Goal: Task Accomplishment & Management: Manage account settings

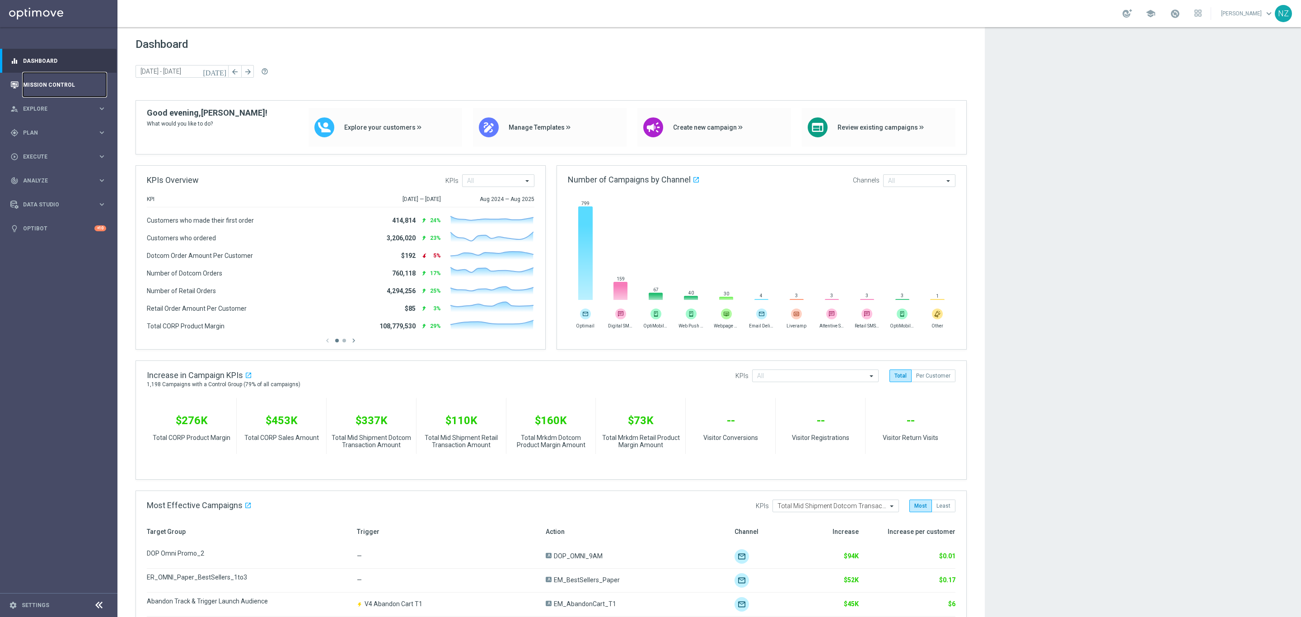
click at [55, 83] on link "Mission Control" at bounding box center [64, 85] width 83 height 24
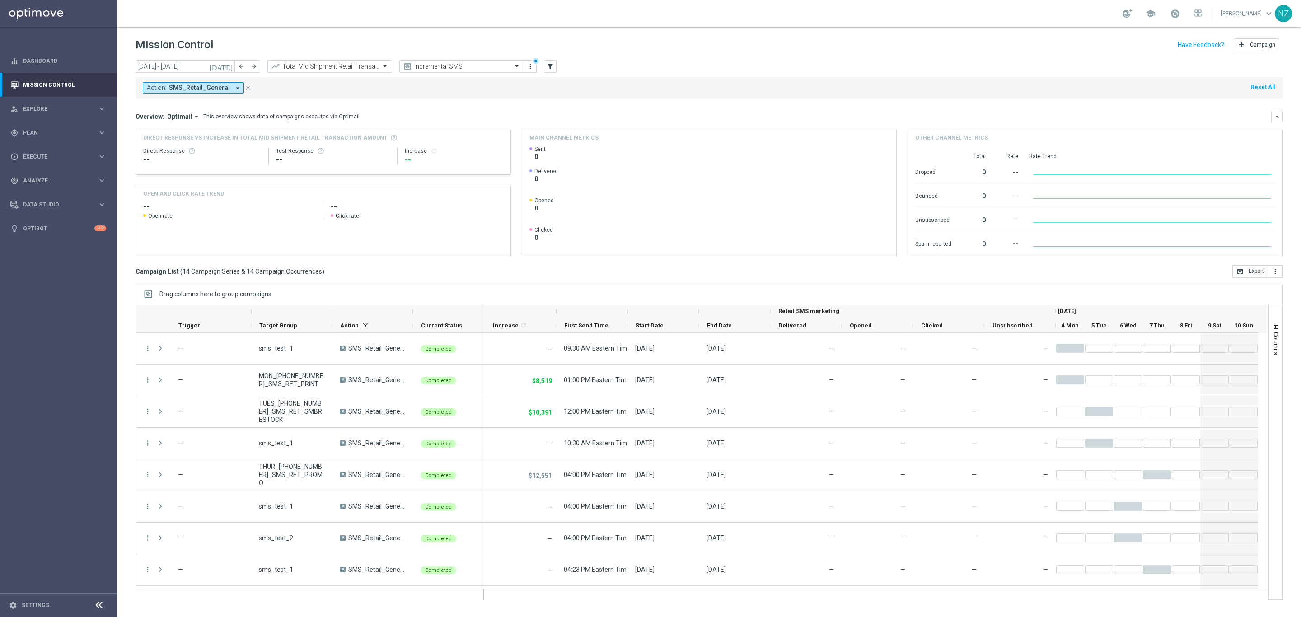
scroll to position [187, 0]
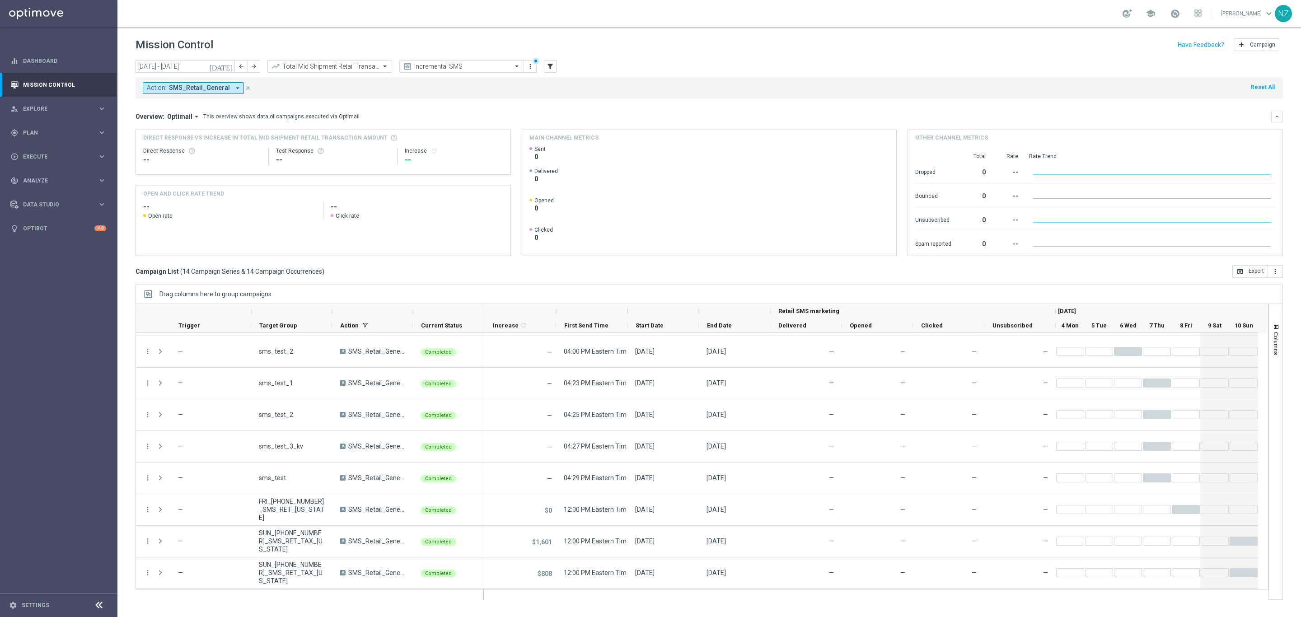
click at [232, 64] on icon "[DATE]" at bounding box center [221, 66] width 24 height 8
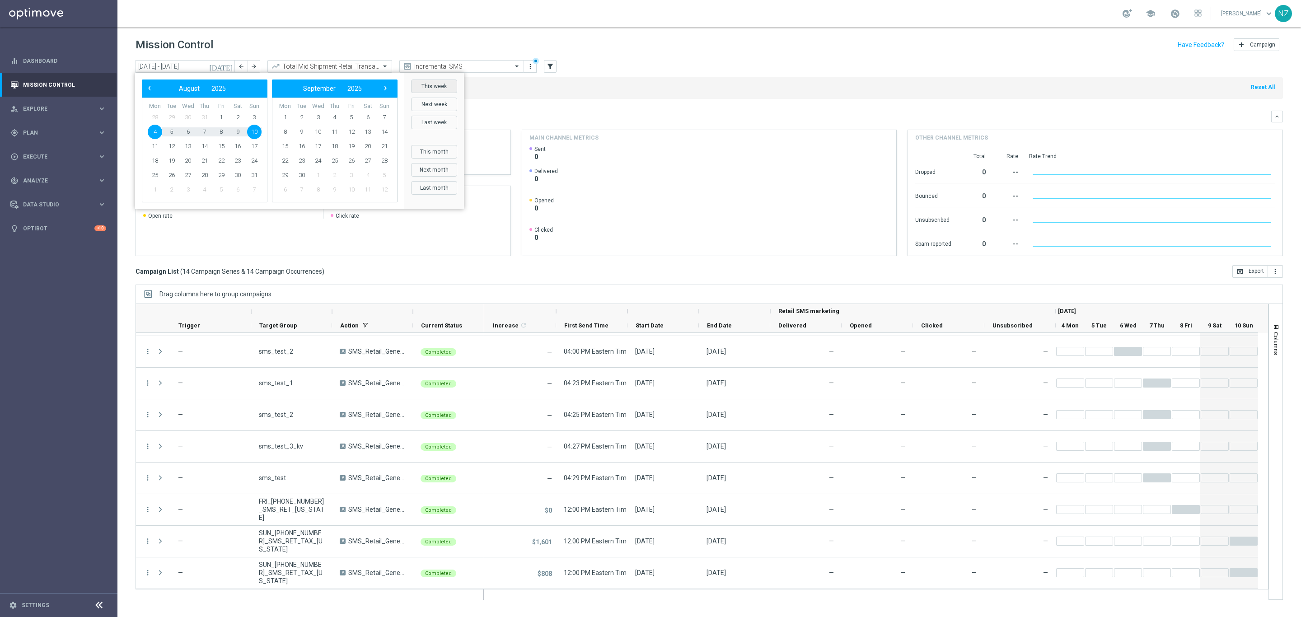
click at [438, 84] on button "This week" at bounding box center [434, 87] width 46 height 14
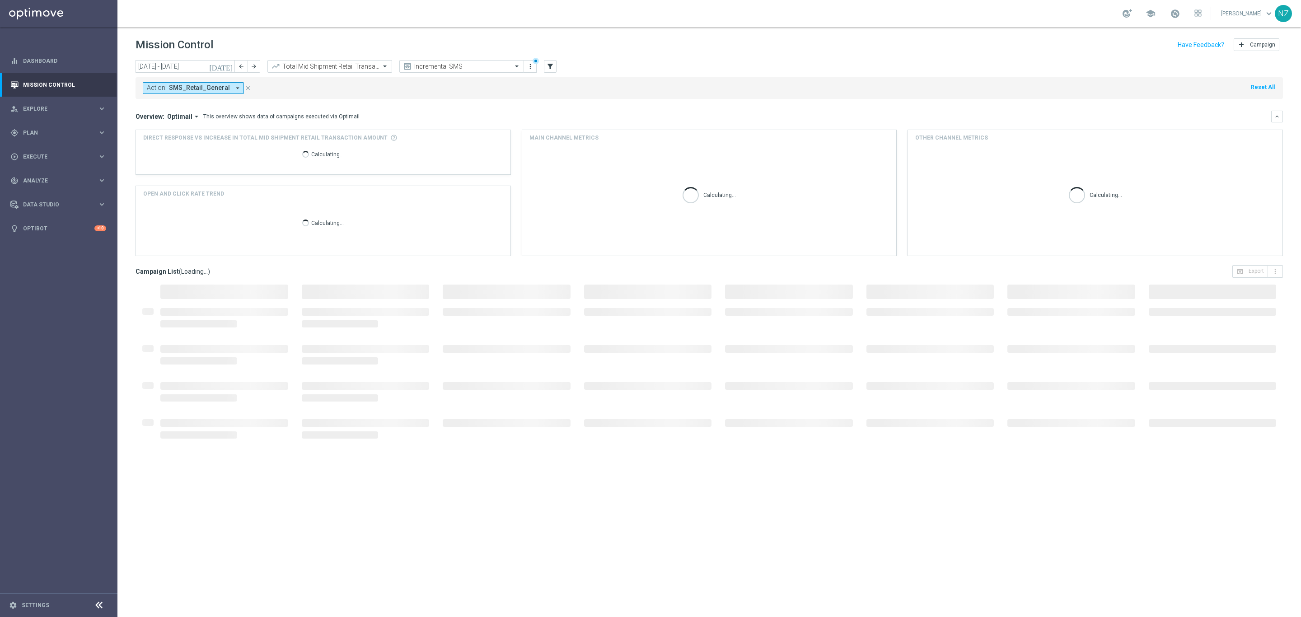
type input "[DATE] - [DATE]"
click at [433, 84] on div "Action: SMS_Retail_General arrow_drop_down close Reset All" at bounding box center [709, 88] width 1147 height 22
click at [618, 102] on mini-dashboard "Overview: Optimail arrow_drop_down This overview shows data of campaigns execut…" at bounding box center [709, 182] width 1147 height 166
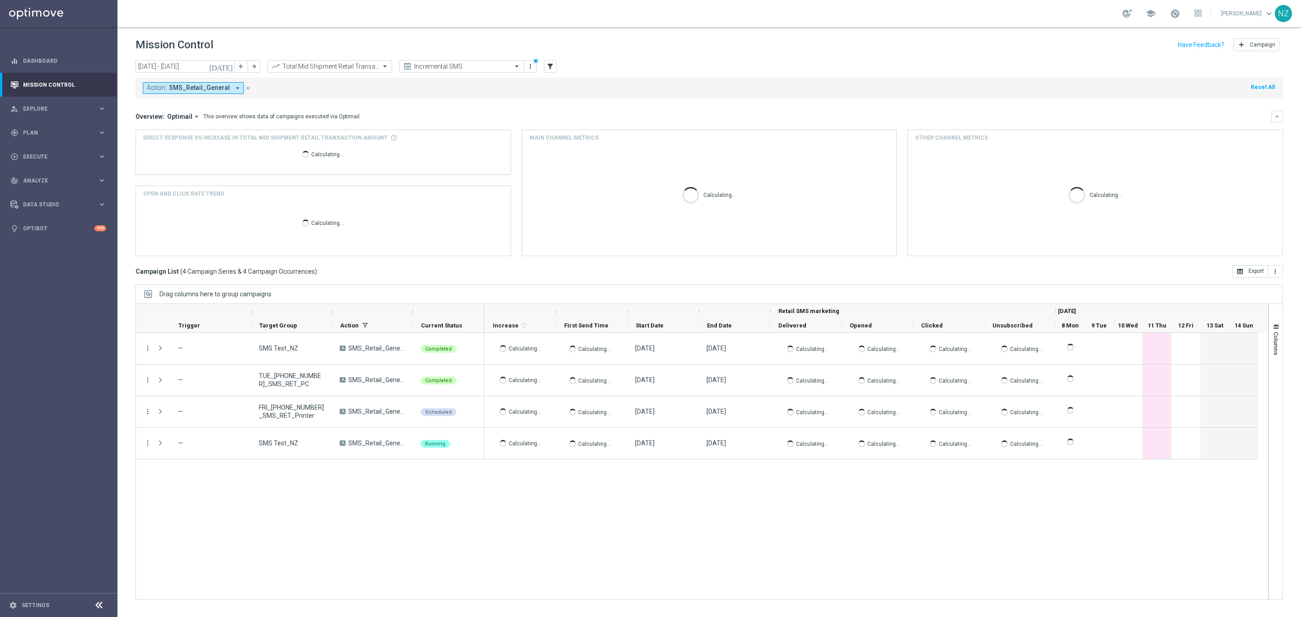
scroll to position [0, 0]
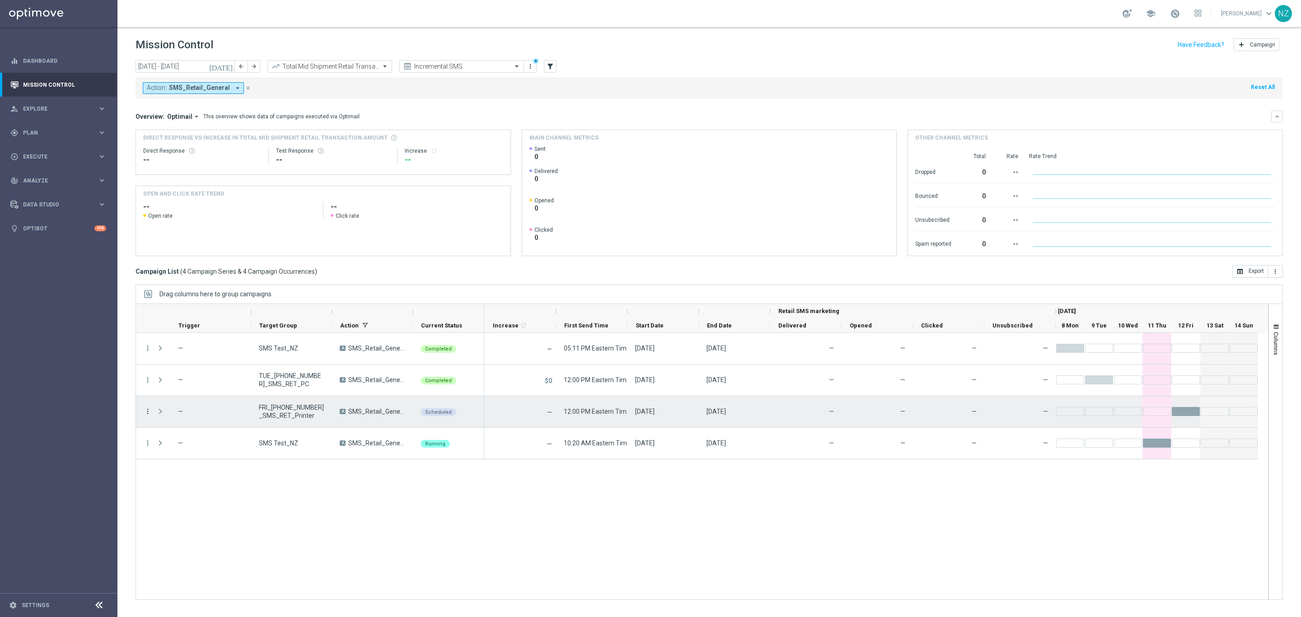
click at [151, 411] on icon "more_vert" at bounding box center [148, 411] width 8 height 8
click at [197, 486] on div "Edit" at bounding box center [208, 485] width 84 height 6
click at [145, 414] on icon "more_vert" at bounding box center [148, 411] width 8 height 8
click at [187, 468] on div "file_copy Duplicate and Edit" at bounding box center [203, 473] width 102 height 13
click at [144, 412] on icon "more_vert" at bounding box center [148, 411] width 8 height 8
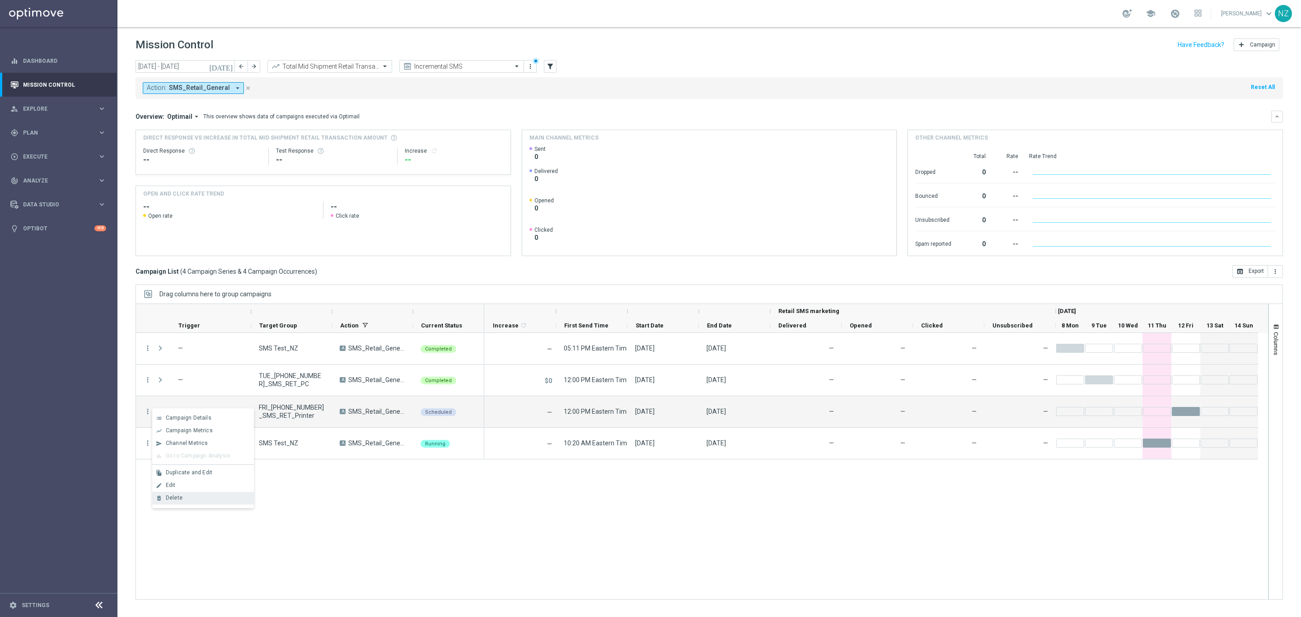
click at [173, 497] on span "Delete" at bounding box center [174, 498] width 17 height 6
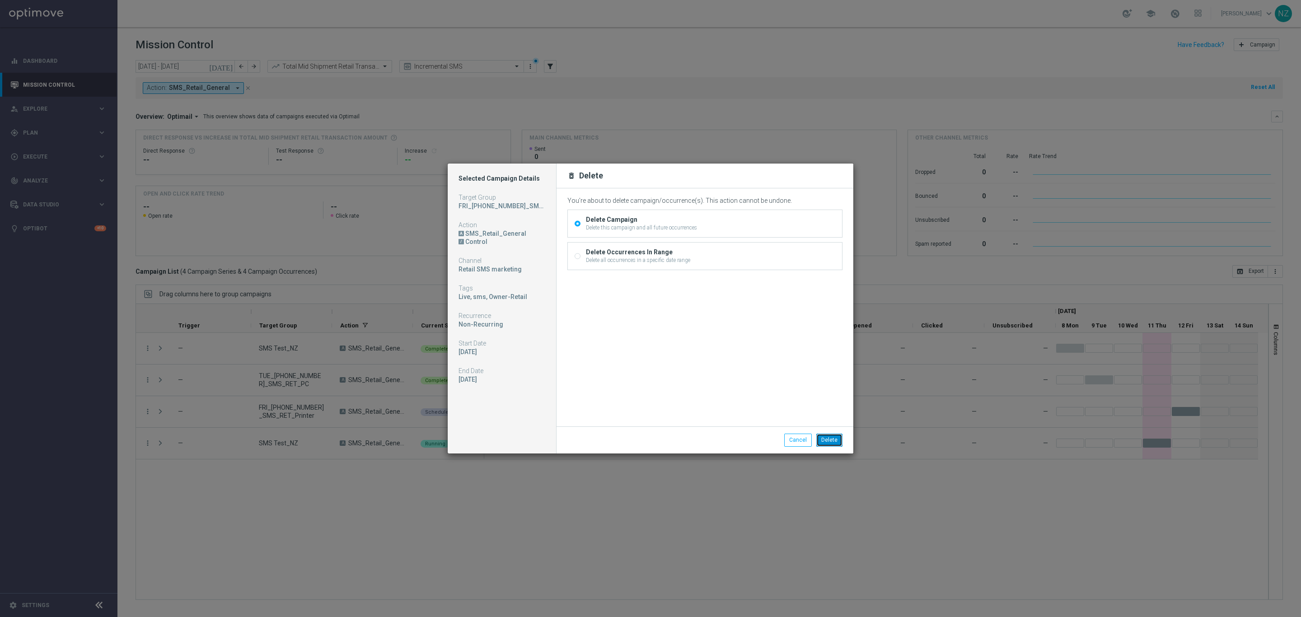
click at [830, 441] on button "Delete" at bounding box center [829, 440] width 26 height 13
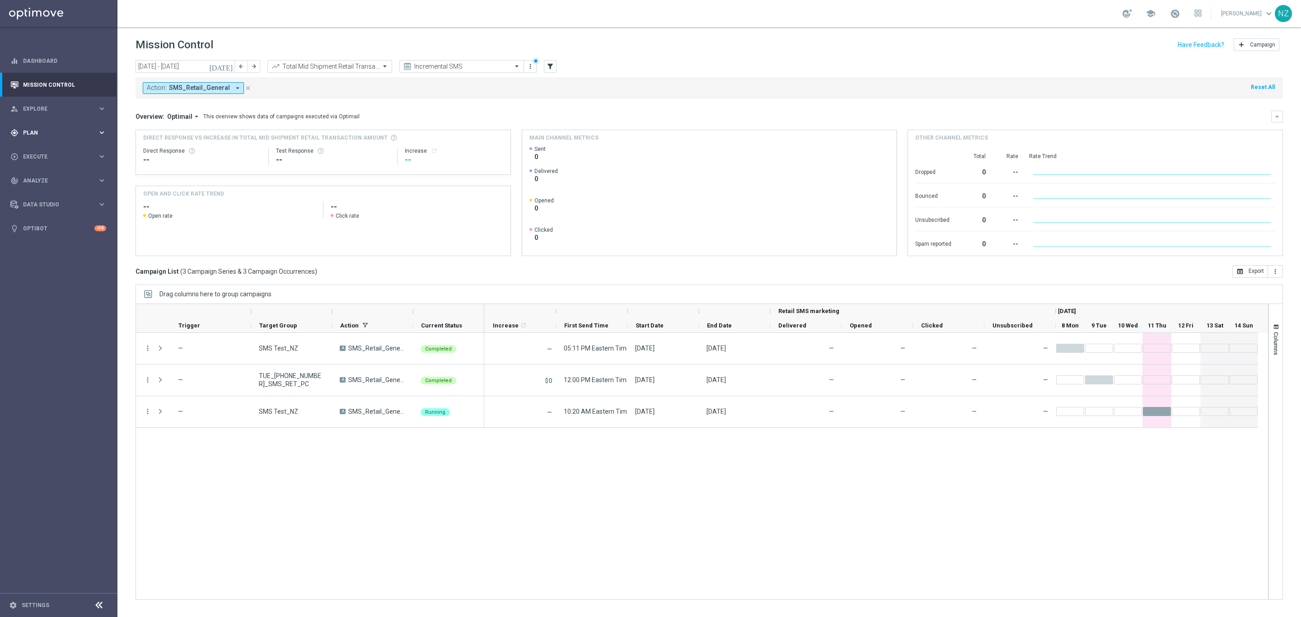
click at [40, 131] on span "Plan" at bounding box center [60, 132] width 75 height 5
click at [39, 179] on span "Templates" at bounding box center [56, 178] width 65 height 5
click at [41, 190] on link "Optimail" at bounding box center [61, 191] width 66 height 7
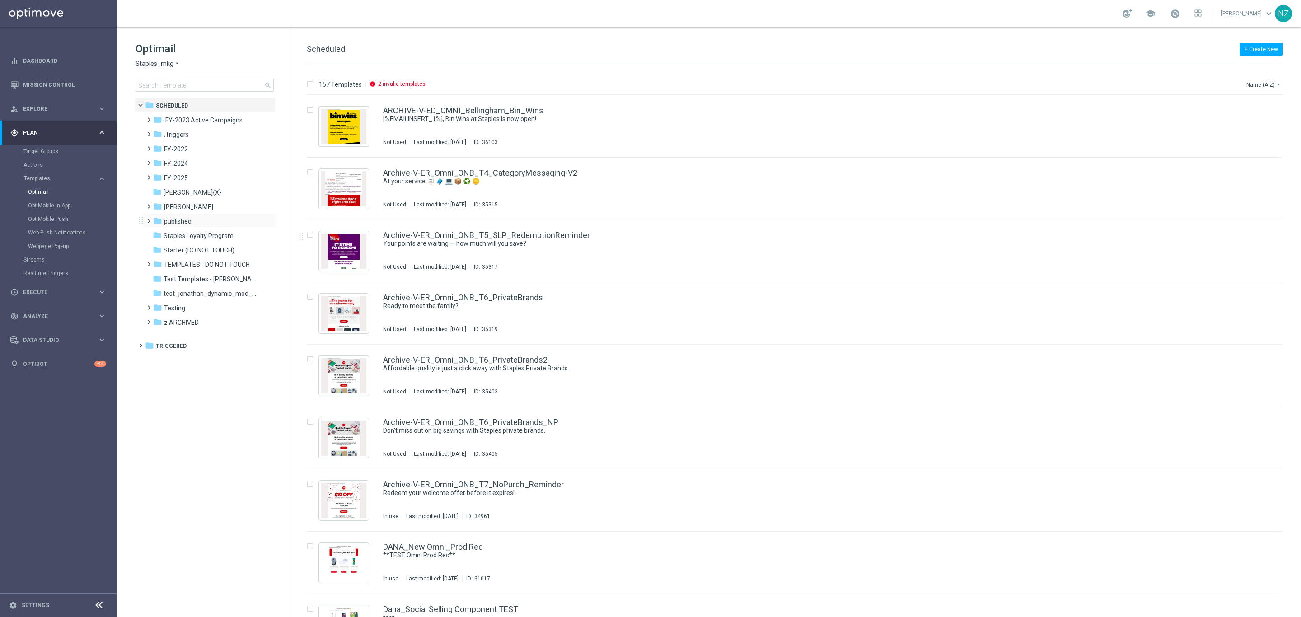
click at [149, 219] on span at bounding box center [147, 217] width 4 height 4
click at [158, 233] on span at bounding box center [156, 231] width 4 height 4
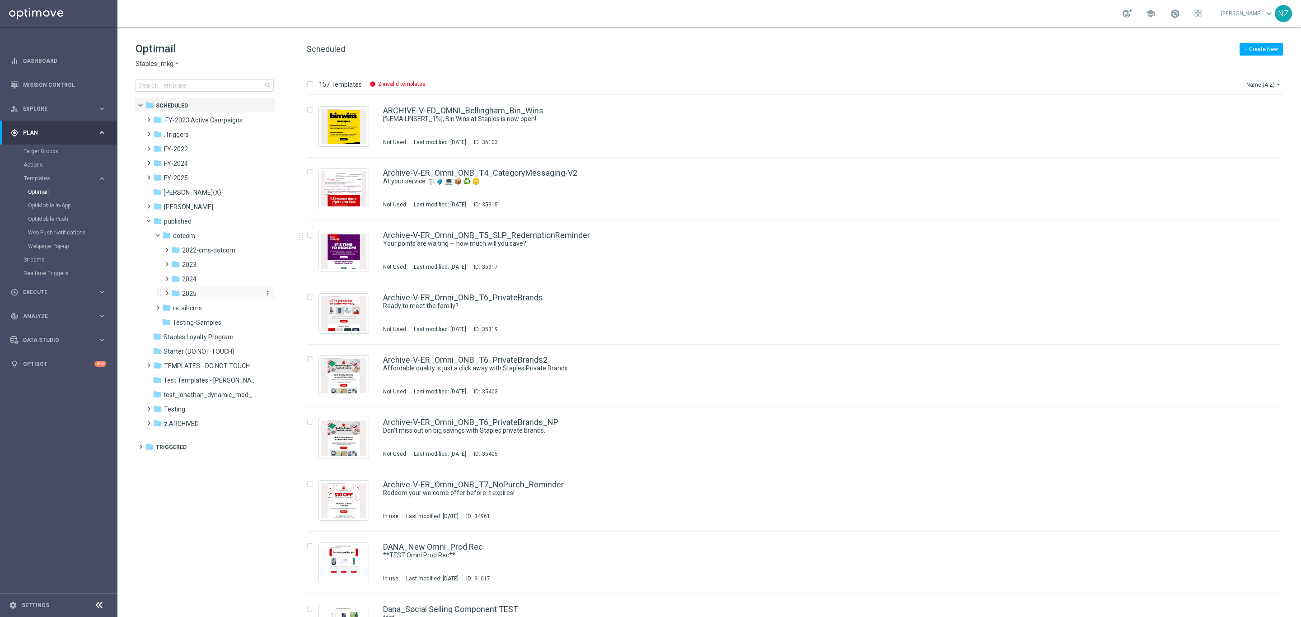
click at [191, 295] on span "2025" at bounding box center [189, 294] width 14 height 8
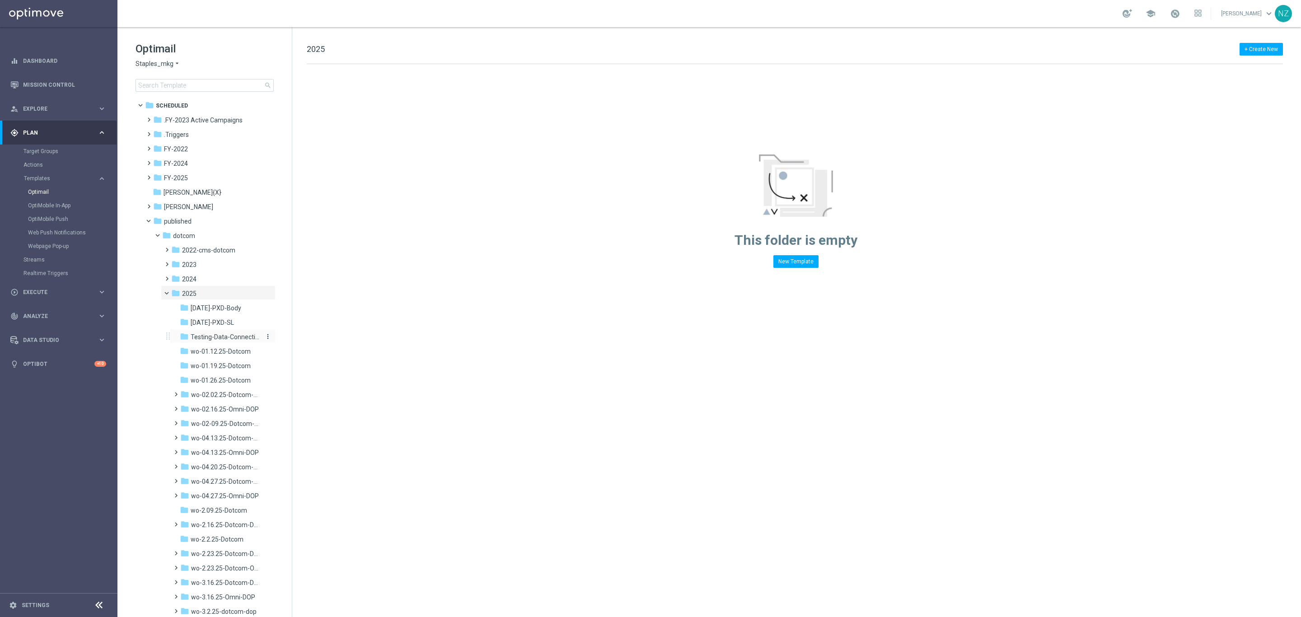
click at [229, 335] on span "Testing-Data-Connection-DOP" at bounding box center [226, 337] width 70 height 8
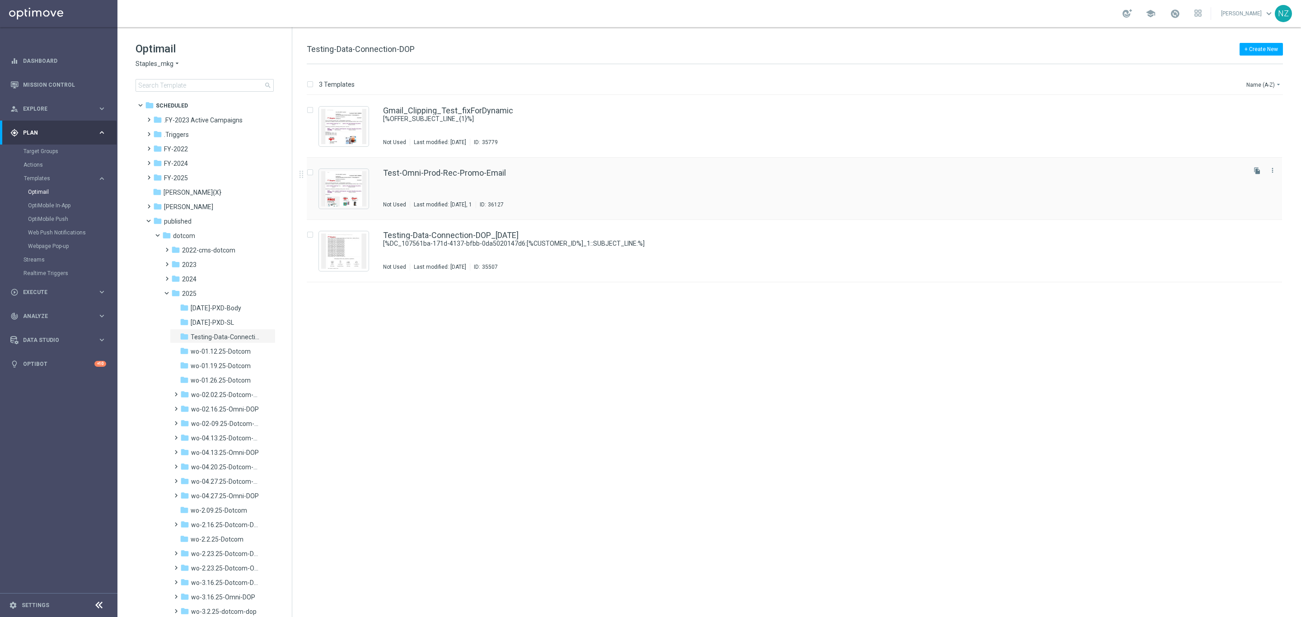
click at [603, 198] on div "Test-Omni-Prod-Rec-Promo-Email Not Used Last modified: [DATE], 1 ID: 36127" at bounding box center [813, 188] width 861 height 39
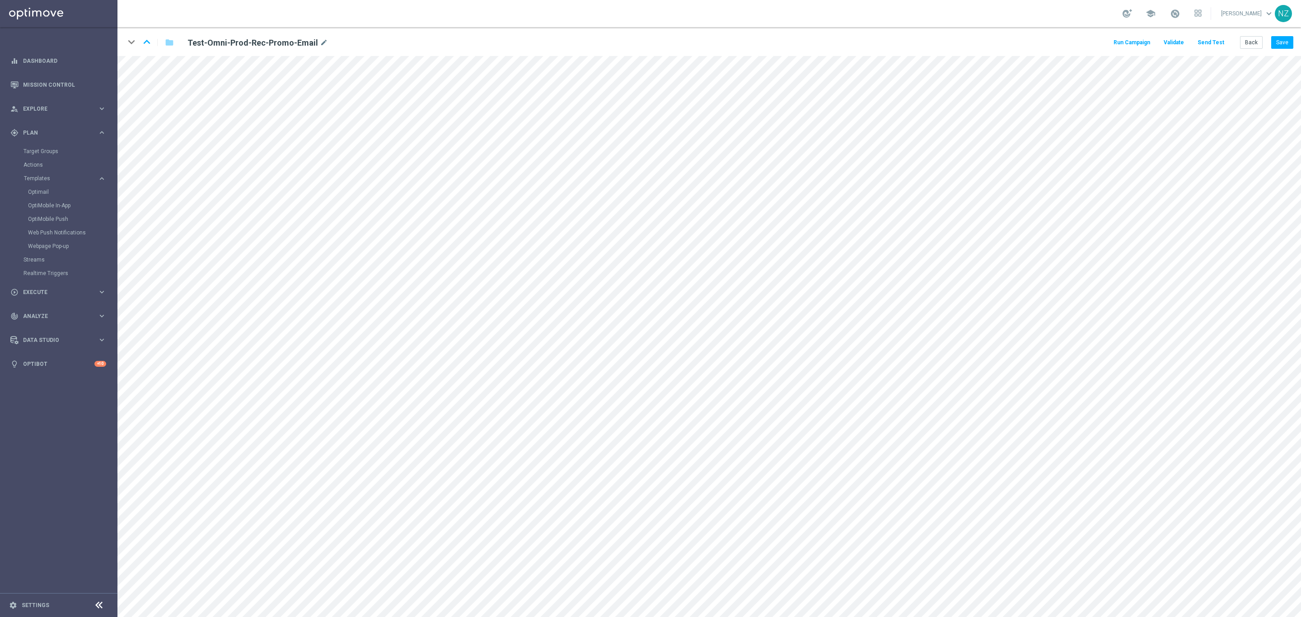
click at [1215, 42] on button "Send Test" at bounding box center [1210, 43] width 29 height 12
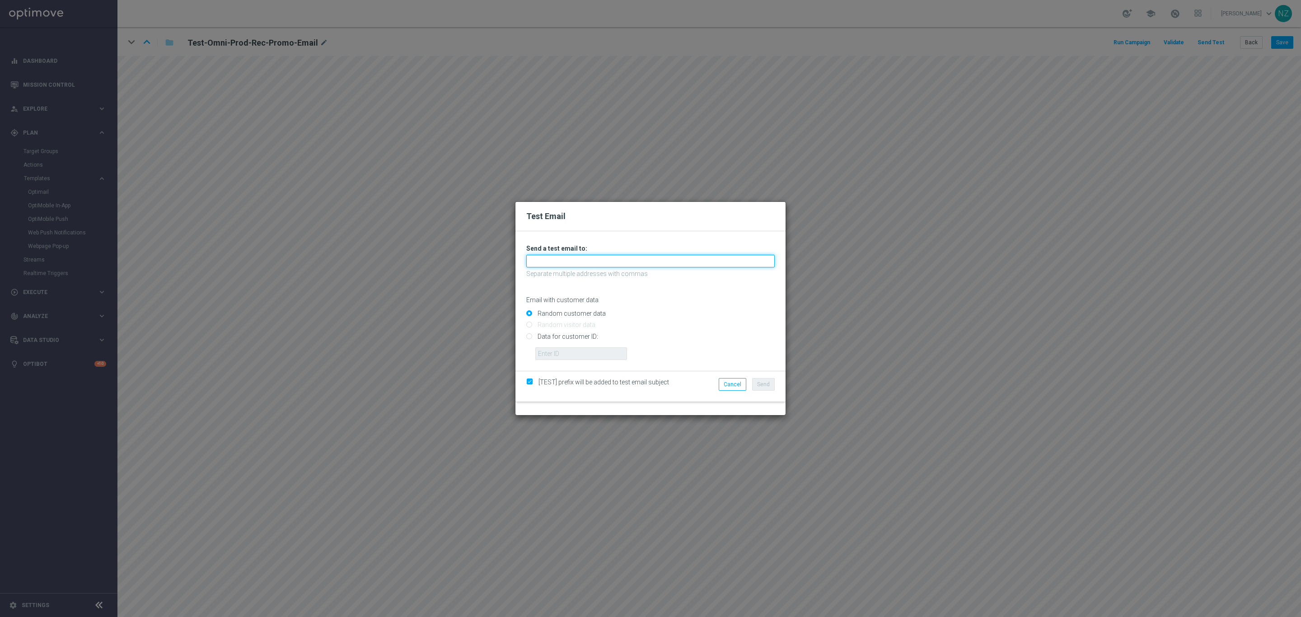
click at [570, 255] on input "text" at bounding box center [650, 261] width 248 height 13
click at [561, 277] on link "[PERSON_NAME][EMAIL_ADDRESS][PERSON_NAME][PERSON_NAME][DOMAIN_NAME]" at bounding box center [661, 276] width 268 height 10
type input "[PERSON_NAME][EMAIL_ADDRESS][PERSON_NAME][PERSON_NAME][DOMAIN_NAME]"
click at [531, 337] on input "Data for customer ID:" at bounding box center [650, 340] width 248 height 13
radio input "true"
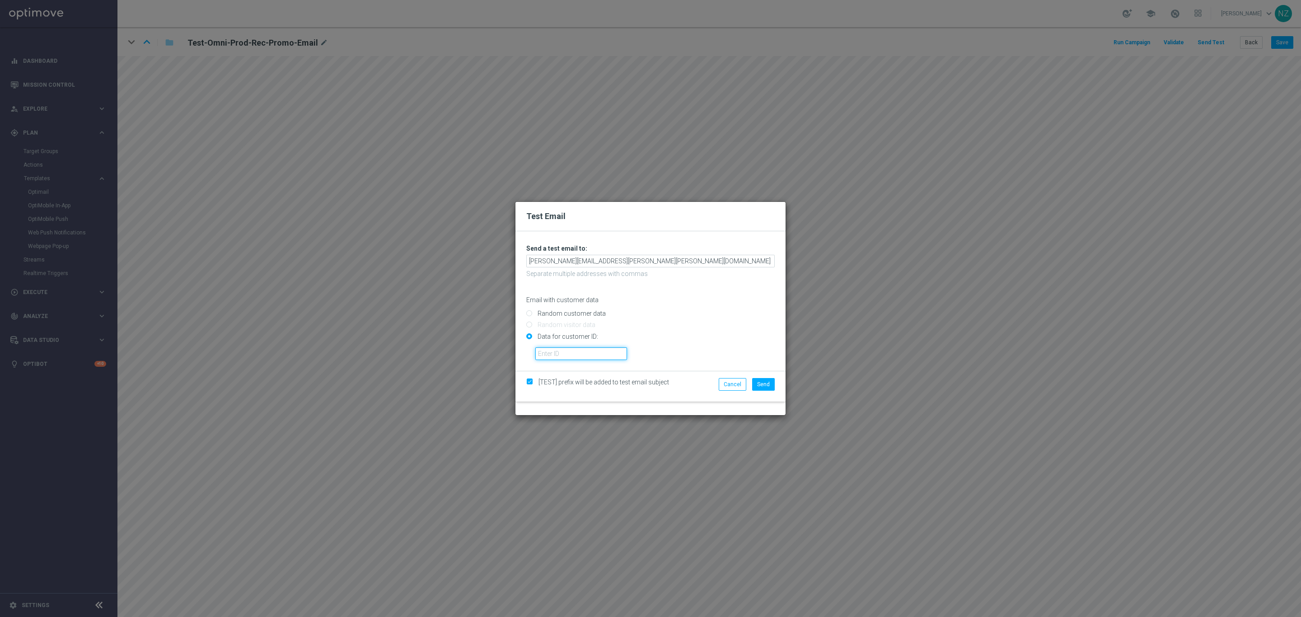
click at [585, 354] on input "text" at bounding box center [581, 353] width 92 height 13
click at [594, 351] on input "text" at bounding box center [581, 353] width 92 height 13
paste input "10000252057"
type input "10000252057"
click at [759, 385] on span "Send" at bounding box center [763, 384] width 13 height 6
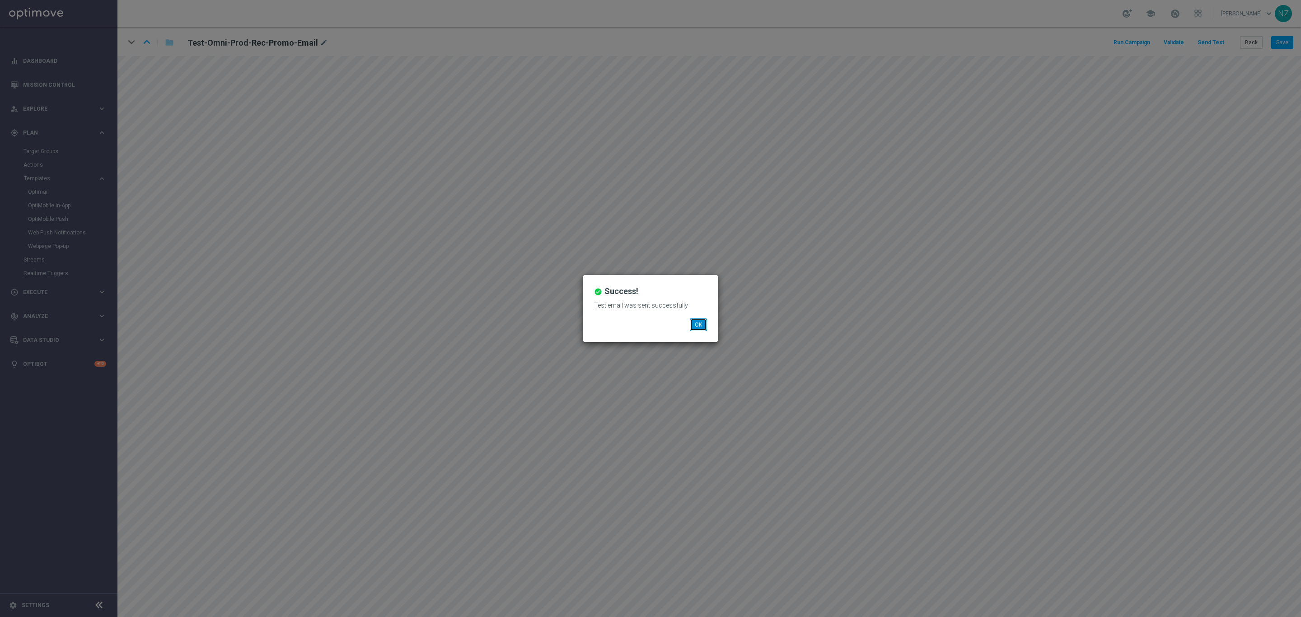
click at [698, 325] on button "OK" at bounding box center [698, 324] width 17 height 13
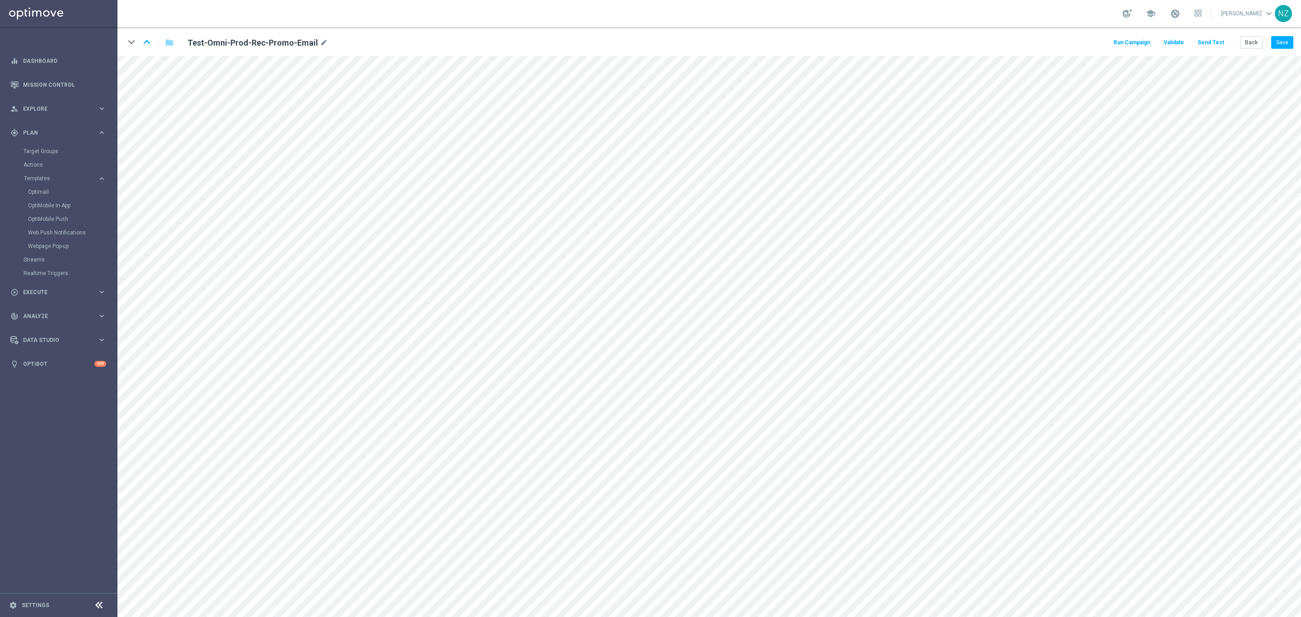
click at [1211, 43] on button "Send Test" at bounding box center [1210, 43] width 29 height 12
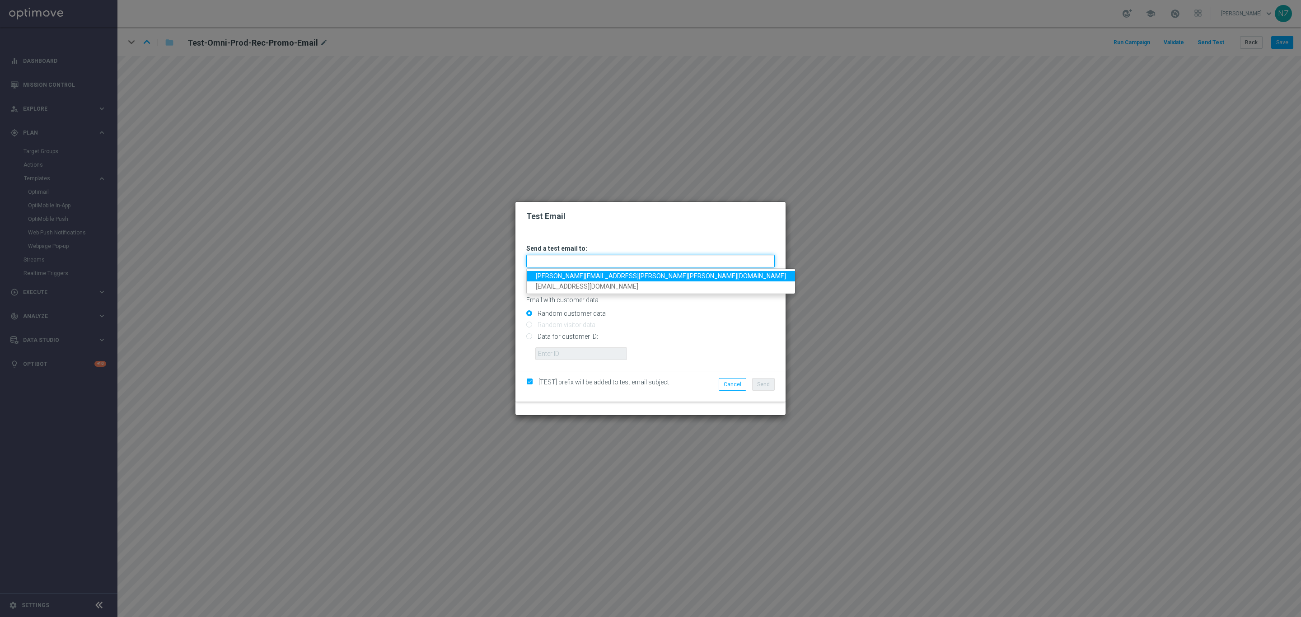
click at [575, 257] on input "text" at bounding box center [650, 261] width 248 height 13
click at [571, 274] on link "[PERSON_NAME][EMAIL_ADDRESS][PERSON_NAME][PERSON_NAME][DOMAIN_NAME]" at bounding box center [661, 276] width 268 height 10
type input "[PERSON_NAME][EMAIL_ADDRESS][PERSON_NAME][PERSON_NAME][DOMAIN_NAME]"
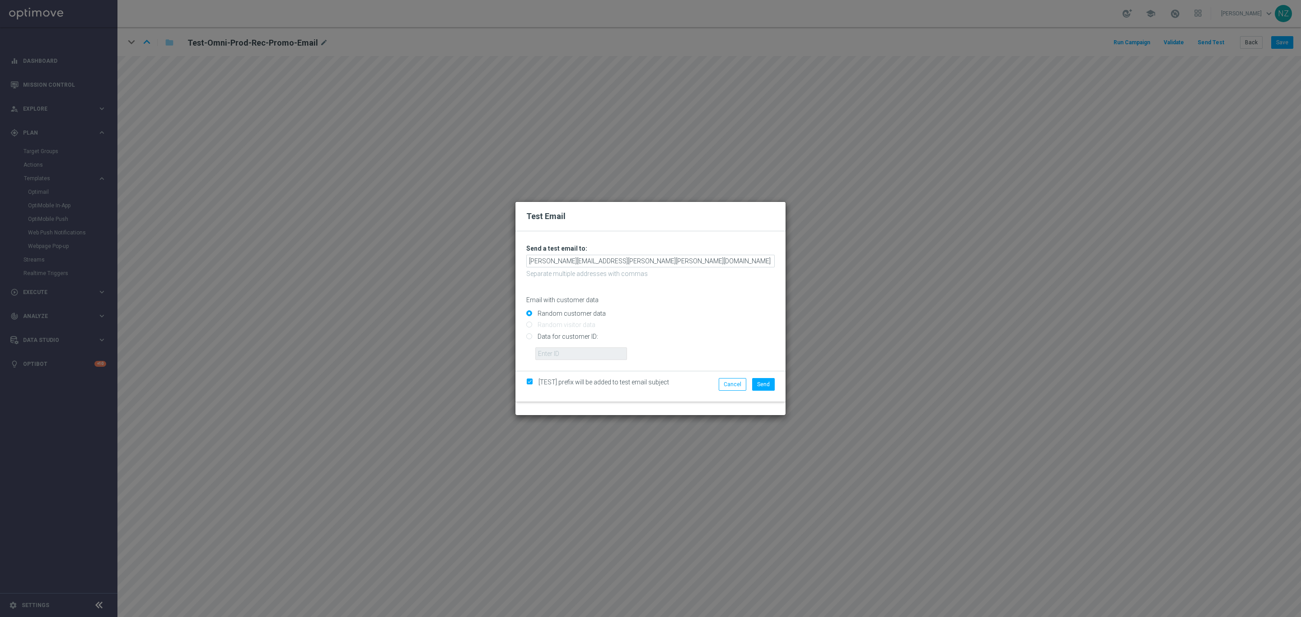
click at [530, 338] on input "Data for customer ID:" at bounding box center [650, 340] width 248 height 13
radio input "true"
click at [572, 356] on input "text" at bounding box center [581, 353] width 92 height 13
paste input "10000881119"
type input "10000881119"
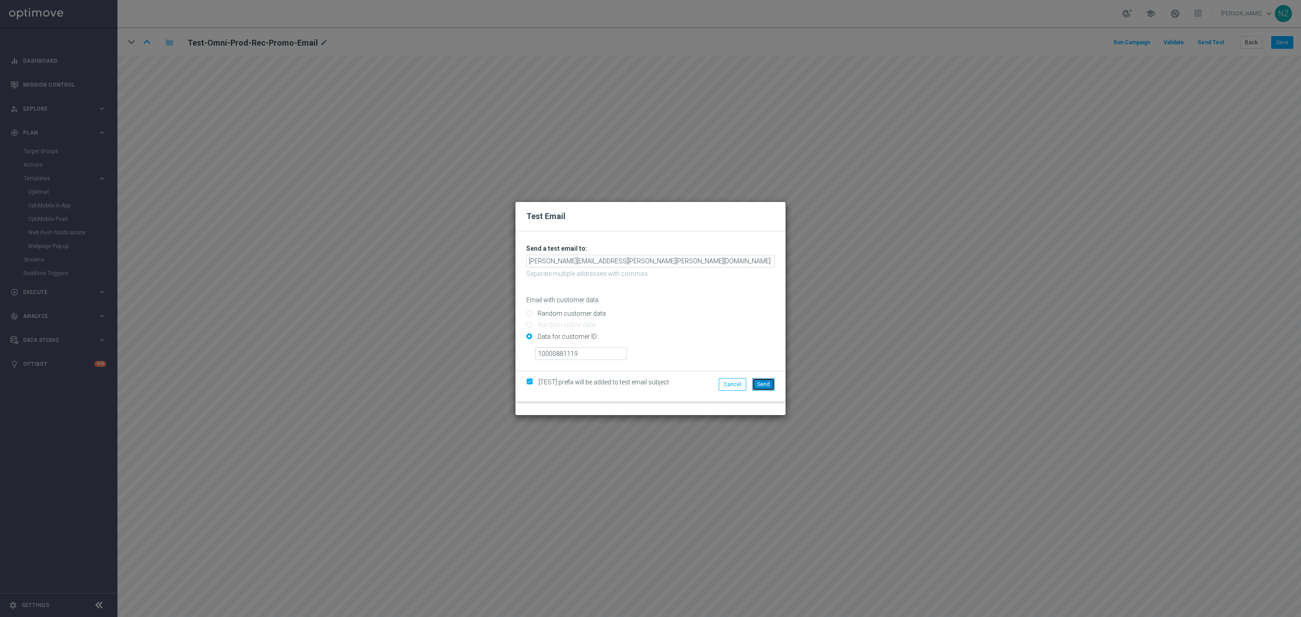
click at [767, 380] on button "Send" at bounding box center [763, 384] width 23 height 13
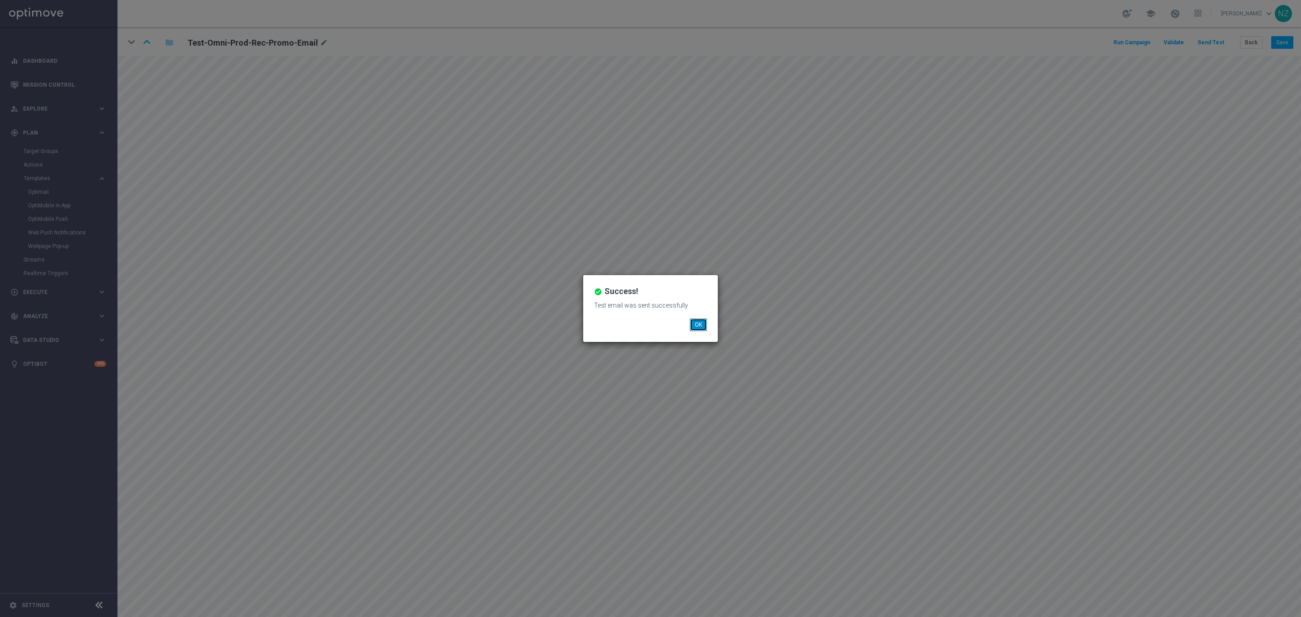
click at [695, 325] on button "OK" at bounding box center [698, 324] width 17 height 13
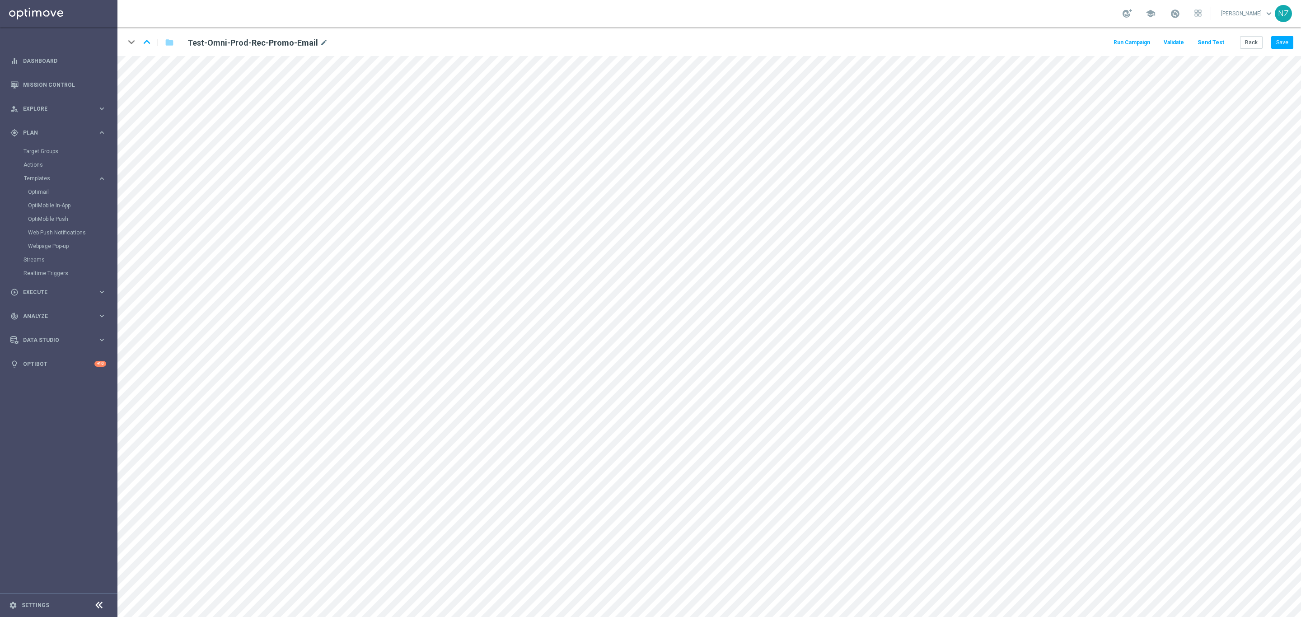
click at [1217, 41] on button "Send Test" at bounding box center [1210, 43] width 29 height 12
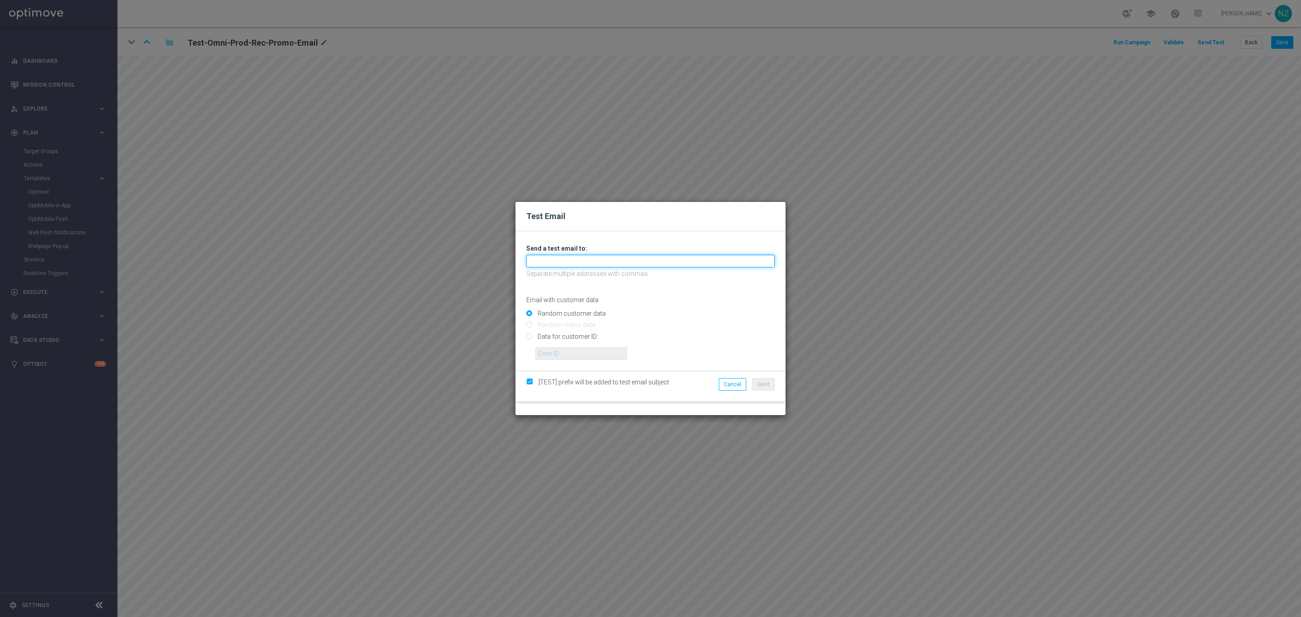
click at [567, 259] on input "text" at bounding box center [650, 261] width 248 height 13
click at [567, 276] on link "[PERSON_NAME][EMAIL_ADDRESS][PERSON_NAME][PERSON_NAME][DOMAIN_NAME]" at bounding box center [661, 276] width 268 height 10
type input "[PERSON_NAME][EMAIL_ADDRESS][PERSON_NAME][PERSON_NAME][DOMAIN_NAME]"
click at [539, 336] on input "Data for customer ID:" at bounding box center [650, 340] width 248 height 13
radio input "true"
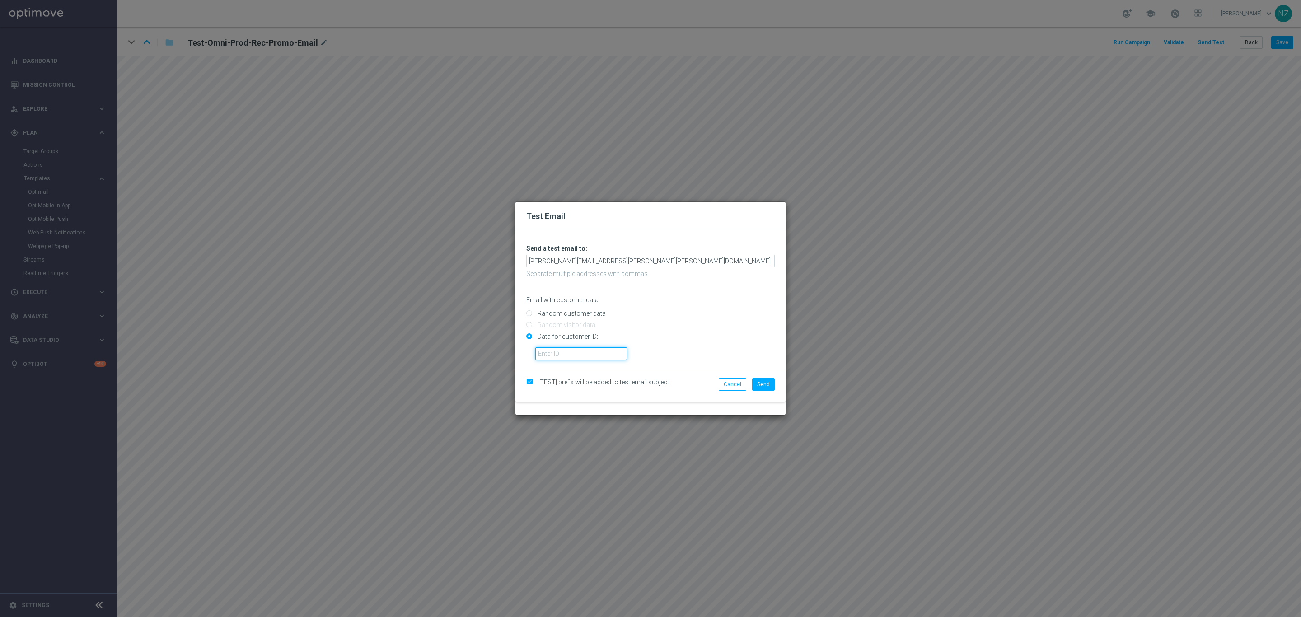
click at [553, 356] on input "text" at bounding box center [581, 353] width 92 height 13
paste input "10001100154"
type input "10001100154"
click at [767, 383] on span "Send" at bounding box center [763, 384] width 13 height 6
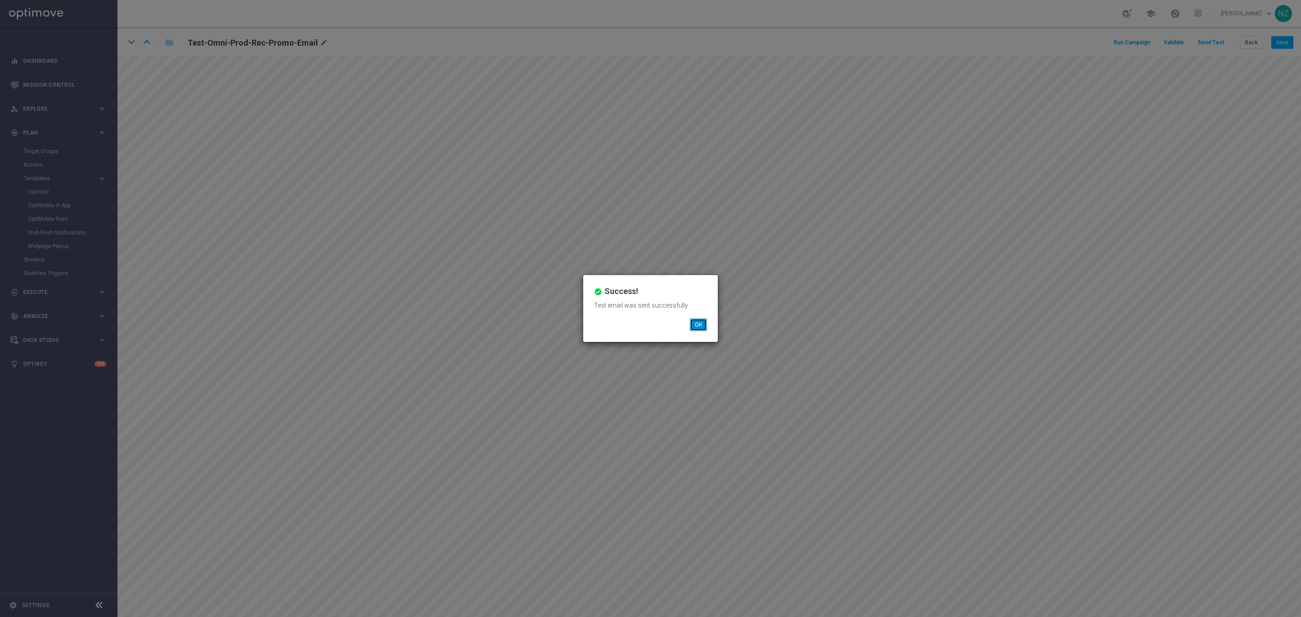
click at [694, 324] on button "OK" at bounding box center [698, 324] width 17 height 13
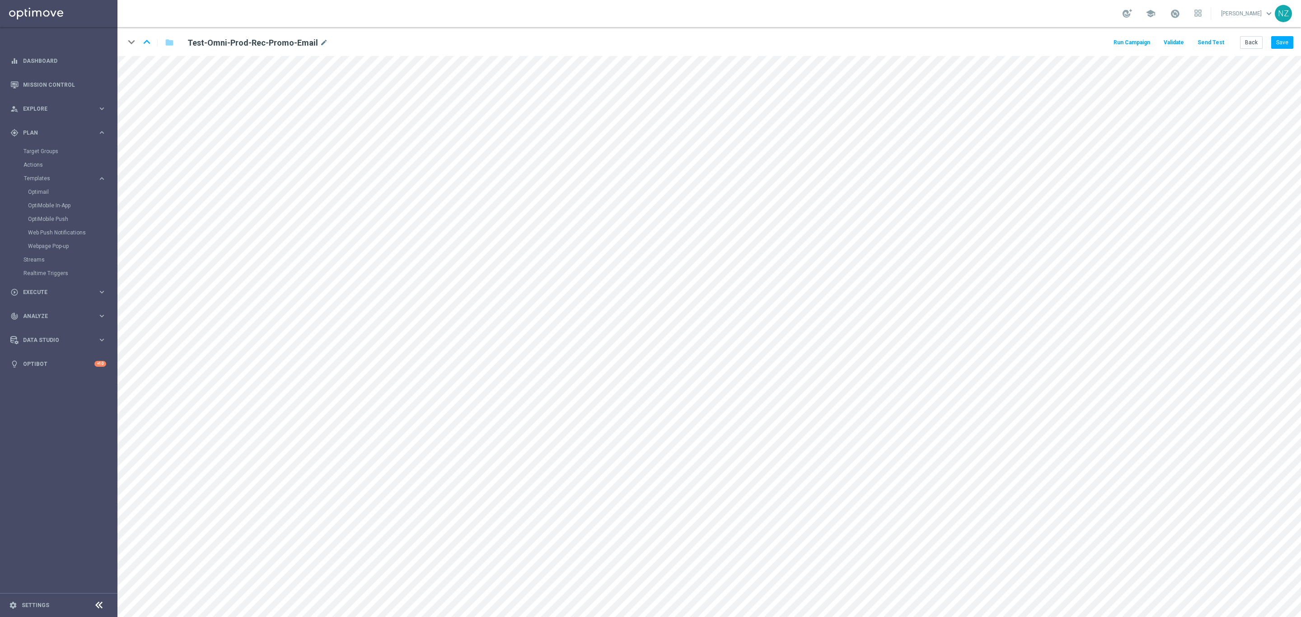
click at [1208, 45] on button "Send Test" at bounding box center [1210, 43] width 29 height 12
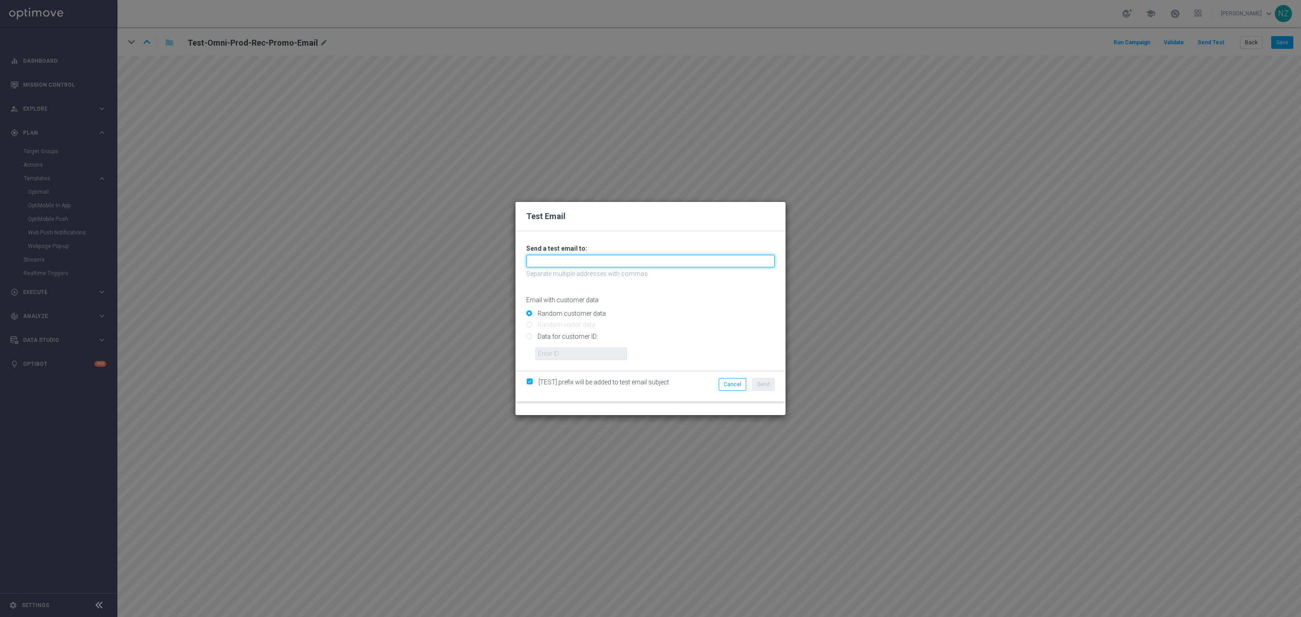
click at [551, 262] on input "text" at bounding box center [650, 261] width 248 height 13
click at [560, 273] on link "[PERSON_NAME][EMAIL_ADDRESS][PERSON_NAME][PERSON_NAME][DOMAIN_NAME]" at bounding box center [661, 276] width 268 height 10
type input "[PERSON_NAME][EMAIL_ADDRESS][PERSON_NAME][PERSON_NAME][DOMAIN_NAME]"
click at [536, 338] on input "Data for customer ID:" at bounding box center [650, 340] width 248 height 13
radio input "true"
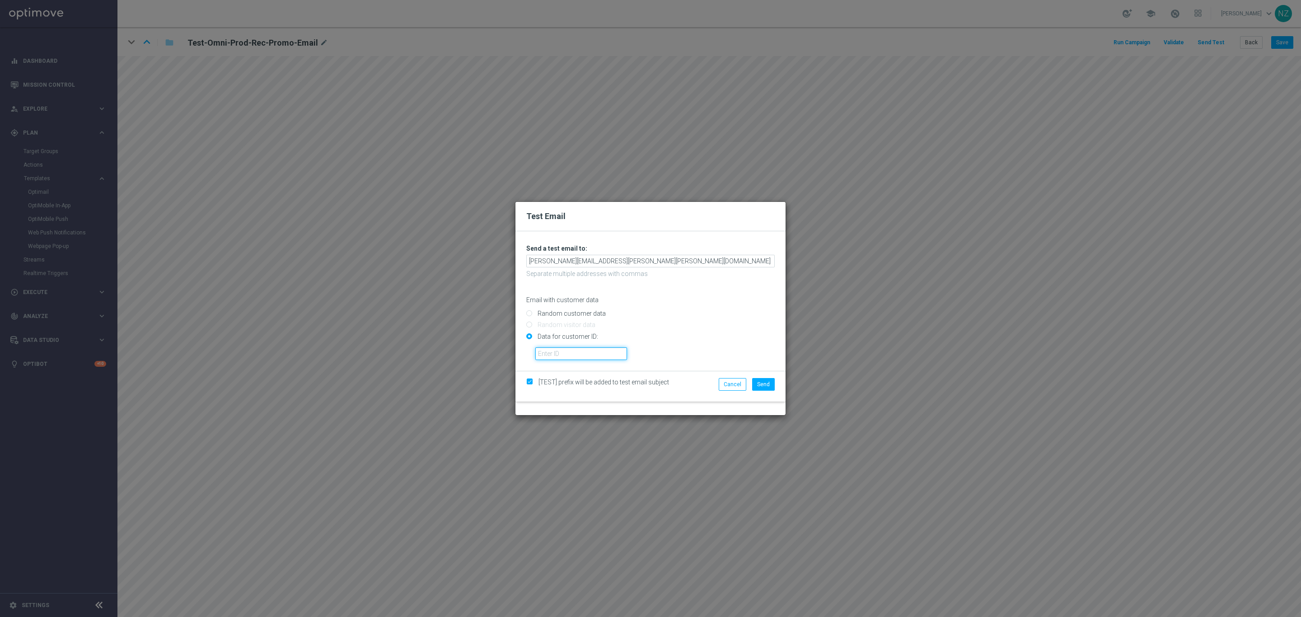
click at [561, 354] on input "text" at bounding box center [581, 353] width 92 height 13
paste input "10001650347"
type input "10001650347"
drag, startPoint x: 771, startPoint y: 387, endPoint x: 1025, endPoint y: 368, distance: 254.6
click at [770, 387] on button "Send" at bounding box center [763, 384] width 23 height 13
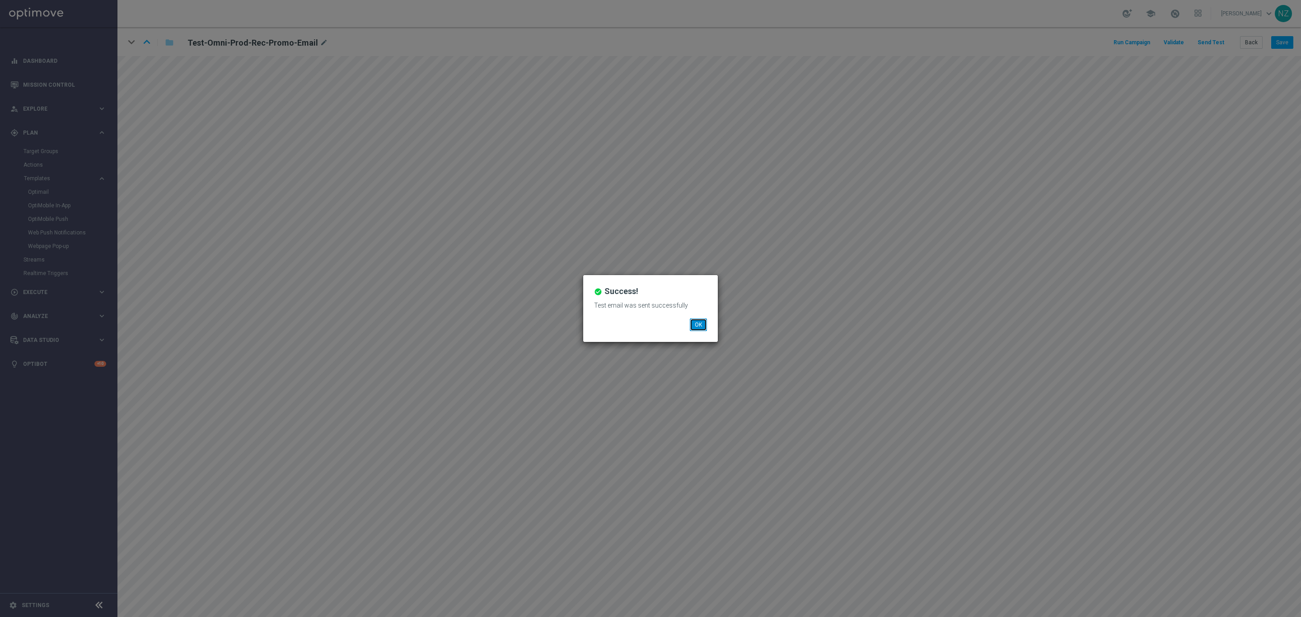
click at [700, 323] on button "OK" at bounding box center [698, 324] width 17 height 13
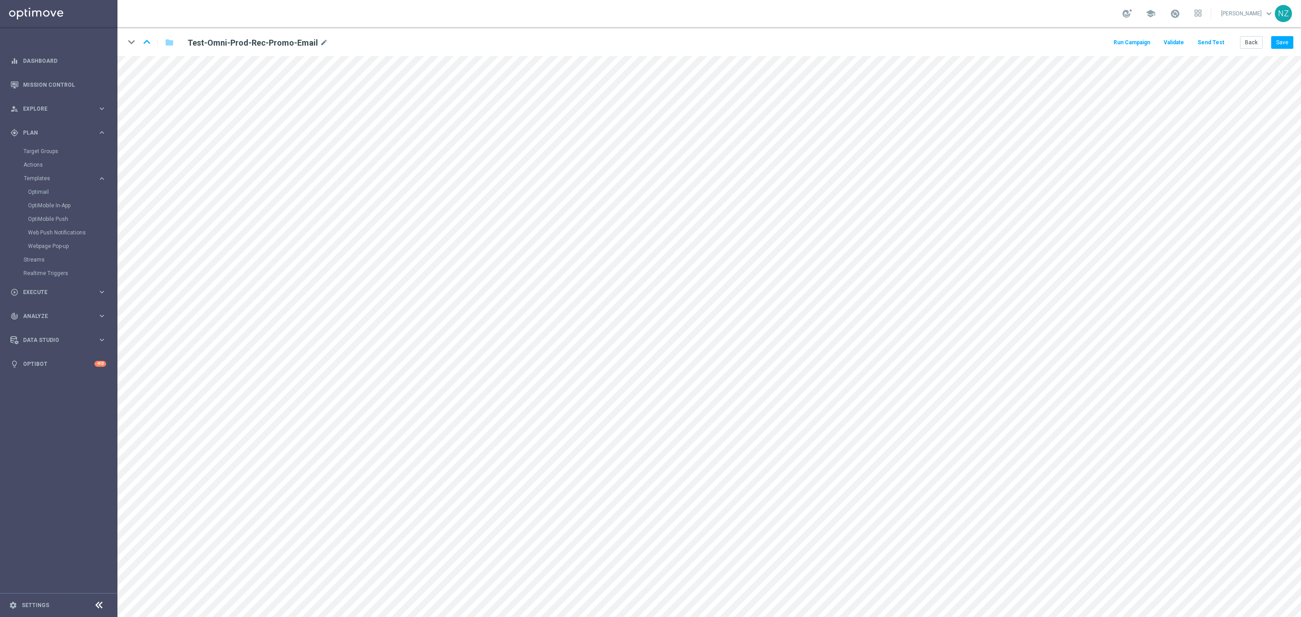
click at [1213, 36] on div "Run Campaign Validate Send Test Back Save" at bounding box center [1202, 42] width 181 height 13
click at [1213, 40] on button "Send Test" at bounding box center [1210, 43] width 29 height 12
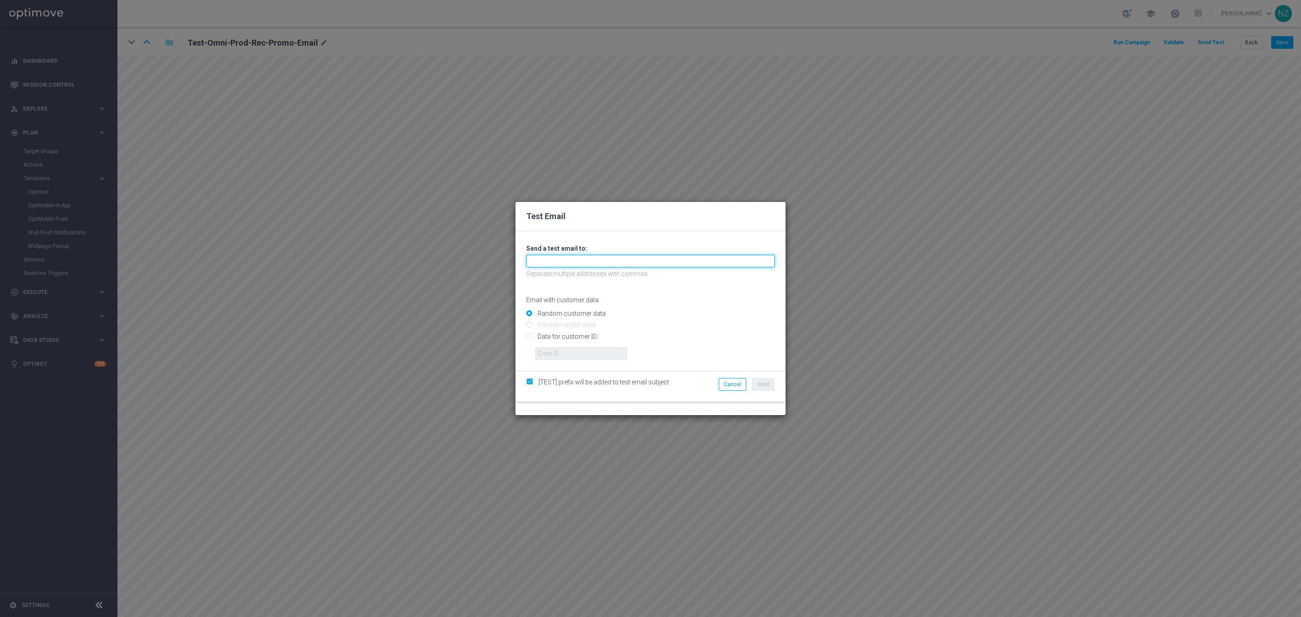
click at [589, 260] on input "text" at bounding box center [650, 261] width 248 height 13
click at [585, 274] on link "[PERSON_NAME][EMAIL_ADDRESS][PERSON_NAME][PERSON_NAME][DOMAIN_NAME]" at bounding box center [661, 276] width 268 height 10
type input "[PERSON_NAME][EMAIL_ADDRESS][PERSON_NAME][PERSON_NAME][DOMAIN_NAME]"
click at [547, 342] on input "Data for customer ID:" at bounding box center [650, 340] width 248 height 13
radio input "true"
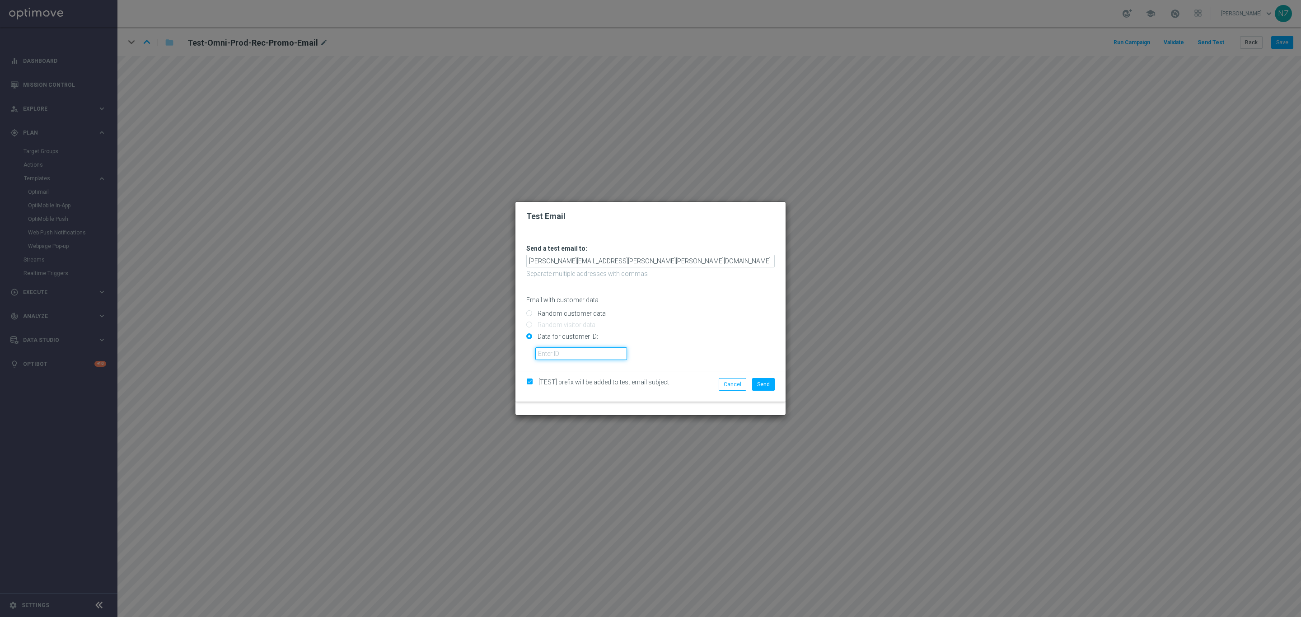
click at [552, 352] on input "text" at bounding box center [581, 353] width 92 height 13
paste input "10001469076"
type input "10001469076"
click at [767, 380] on button "Send" at bounding box center [763, 384] width 23 height 13
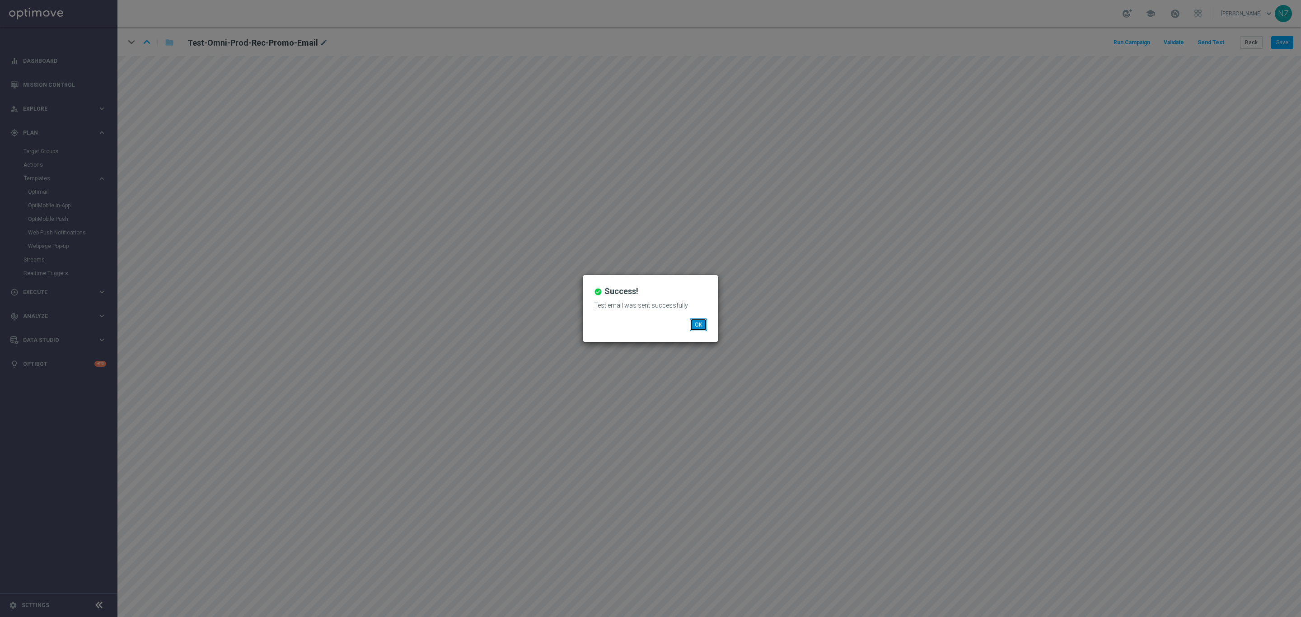
drag, startPoint x: 703, startPoint y: 322, endPoint x: 709, endPoint y: 321, distance: 5.4
click at [703, 322] on button "OK" at bounding box center [698, 324] width 17 height 13
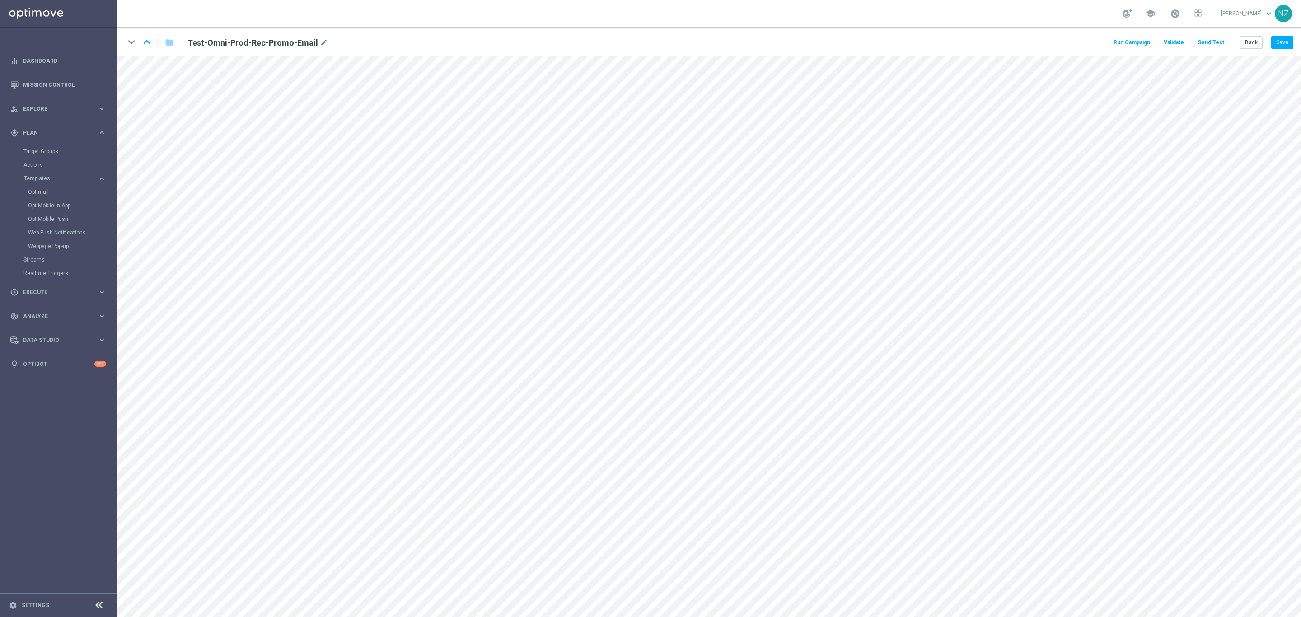
click at [1212, 46] on button "Send Test" at bounding box center [1210, 43] width 29 height 12
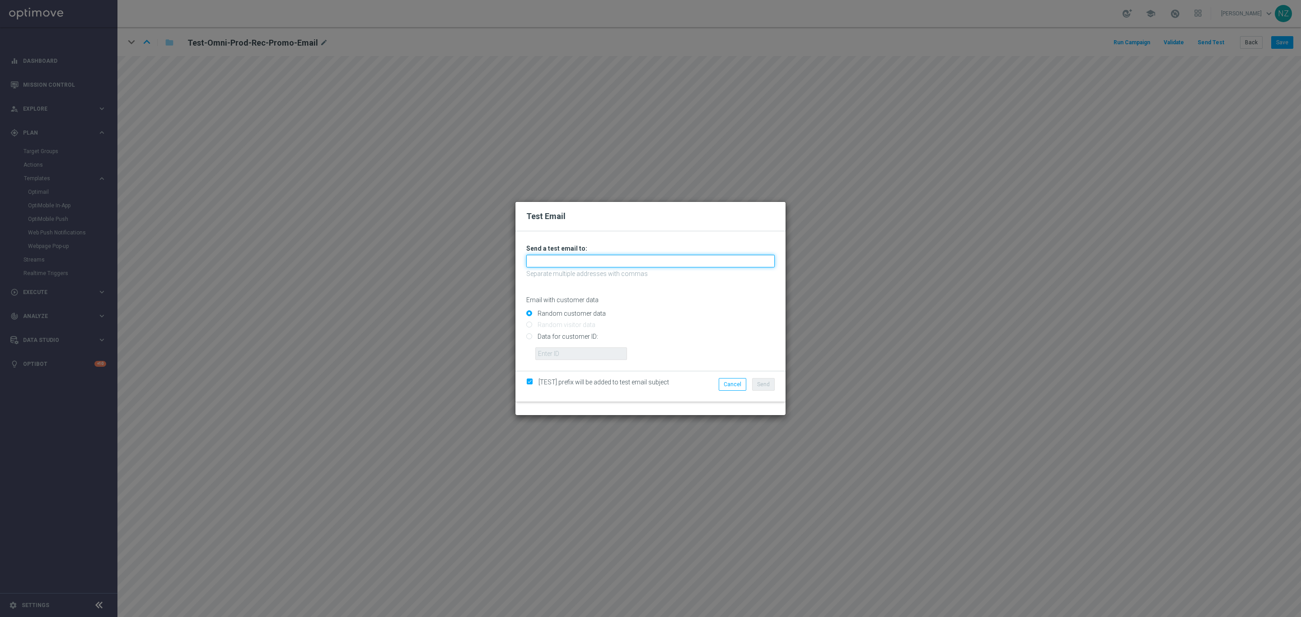
click at [593, 259] on input "text" at bounding box center [650, 261] width 248 height 13
click at [587, 272] on link "[PERSON_NAME][EMAIL_ADDRESS][PERSON_NAME][PERSON_NAME][DOMAIN_NAME]" at bounding box center [661, 276] width 268 height 10
type input "[PERSON_NAME][EMAIL_ADDRESS][PERSON_NAME][PERSON_NAME][DOMAIN_NAME]"
click at [551, 336] on input "Data for customer ID:" at bounding box center [650, 340] width 248 height 13
radio input "true"
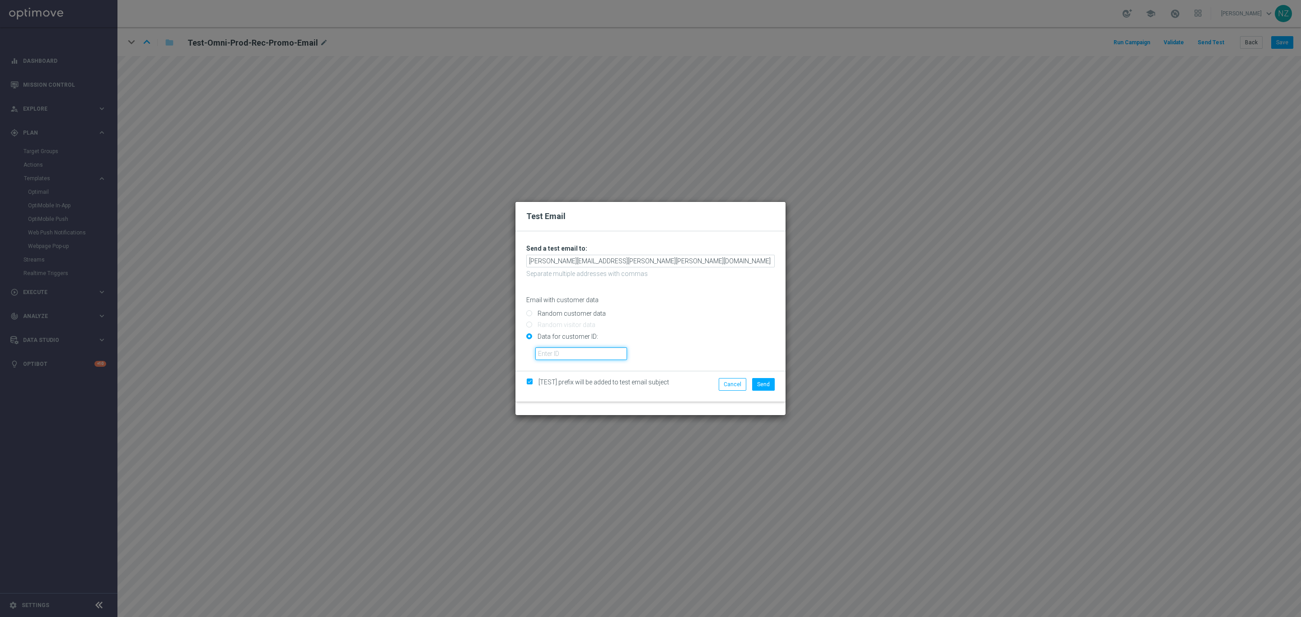
click at [557, 356] on input "text" at bounding box center [581, 353] width 92 height 13
paste input "10000020920"
type input "10000020920"
click at [765, 393] on div "Cancel Send" at bounding box center [737, 386] width 87 height 17
drag, startPoint x: 766, startPoint y: 387, endPoint x: 775, endPoint y: 385, distance: 9.7
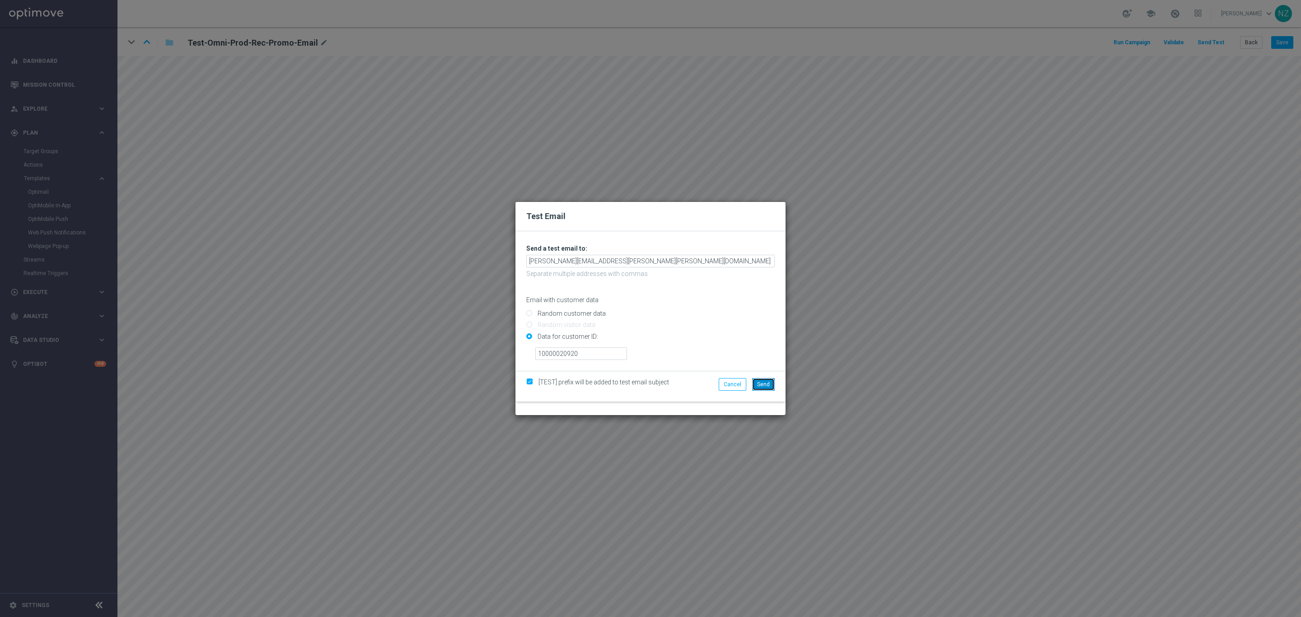
click at [766, 386] on span "Send" at bounding box center [763, 384] width 13 height 6
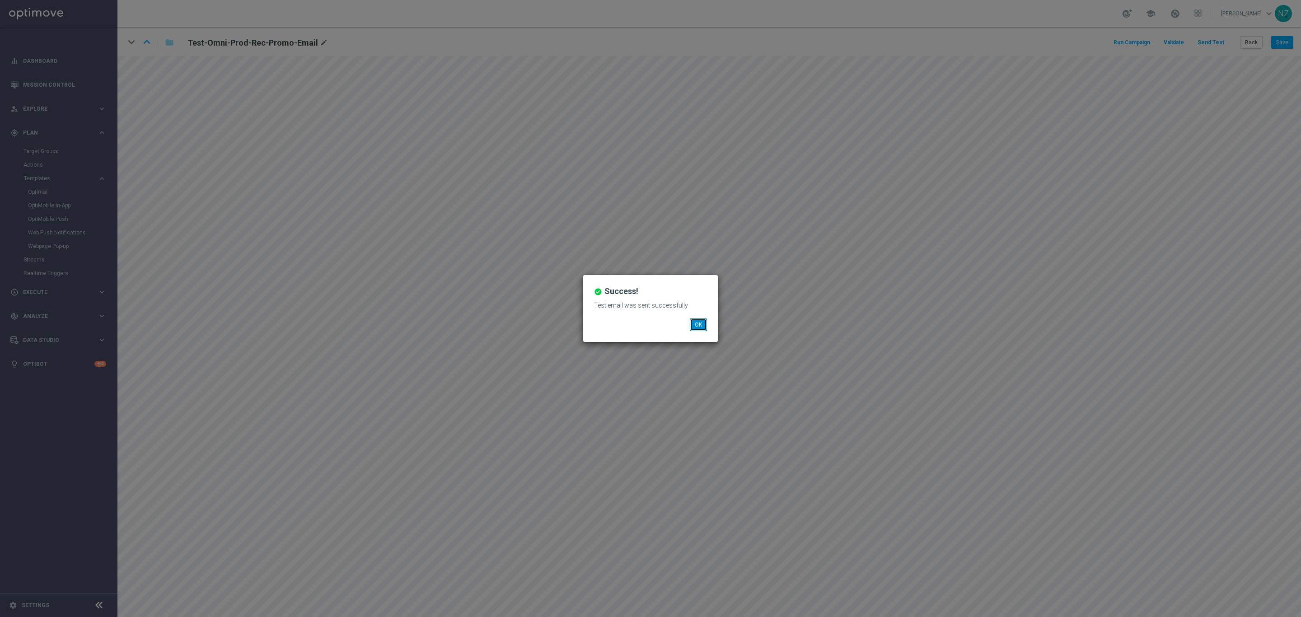
click at [698, 327] on button "OK" at bounding box center [698, 324] width 17 height 13
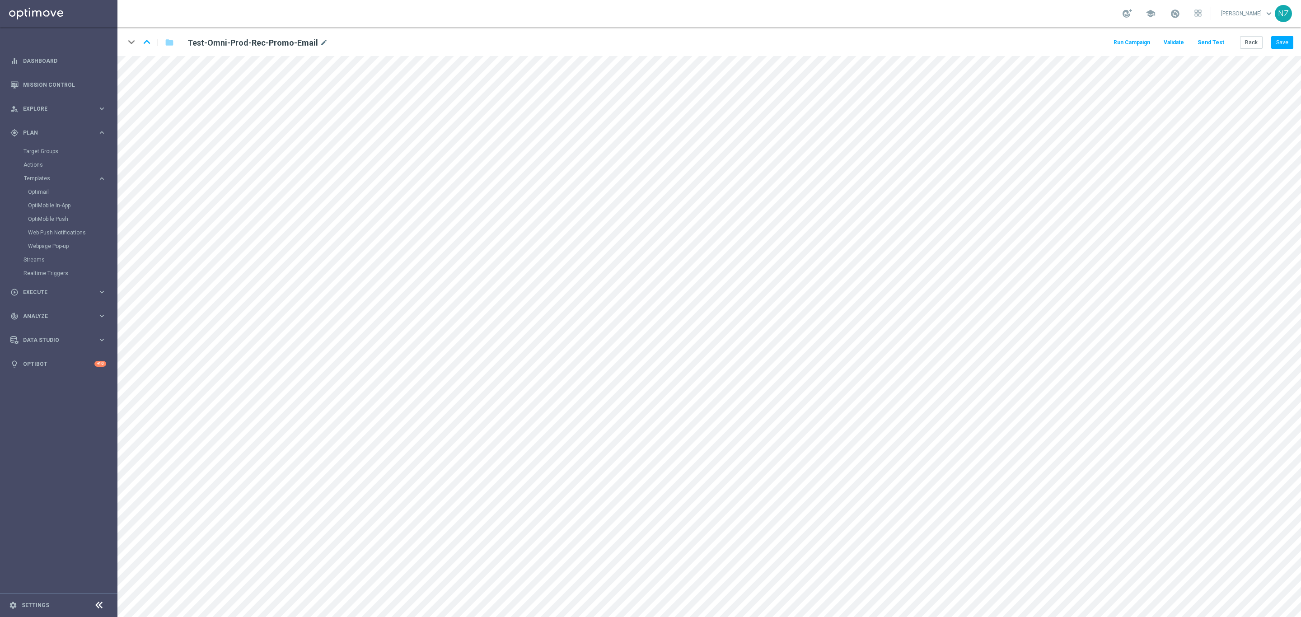
click at [1212, 43] on button "Send Test" at bounding box center [1210, 43] width 29 height 12
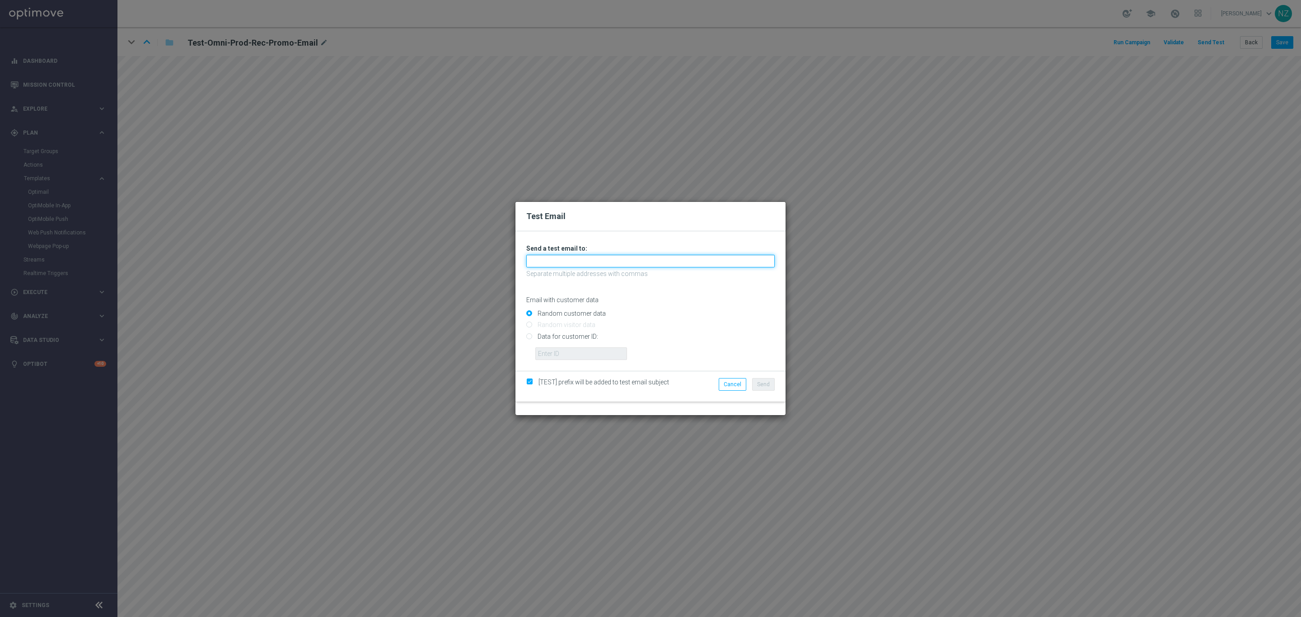
drag, startPoint x: 552, startPoint y: 263, endPoint x: 556, endPoint y: 267, distance: 6.4
click at [551, 262] on input "text" at bounding box center [650, 261] width 248 height 13
click at [566, 274] on link "[PERSON_NAME][EMAIL_ADDRESS][PERSON_NAME][PERSON_NAME][DOMAIN_NAME]" at bounding box center [661, 276] width 268 height 10
type input "[PERSON_NAME][EMAIL_ADDRESS][PERSON_NAME][PERSON_NAME][DOMAIN_NAME]"
click at [545, 334] on input "Data for customer ID:" at bounding box center [650, 340] width 248 height 13
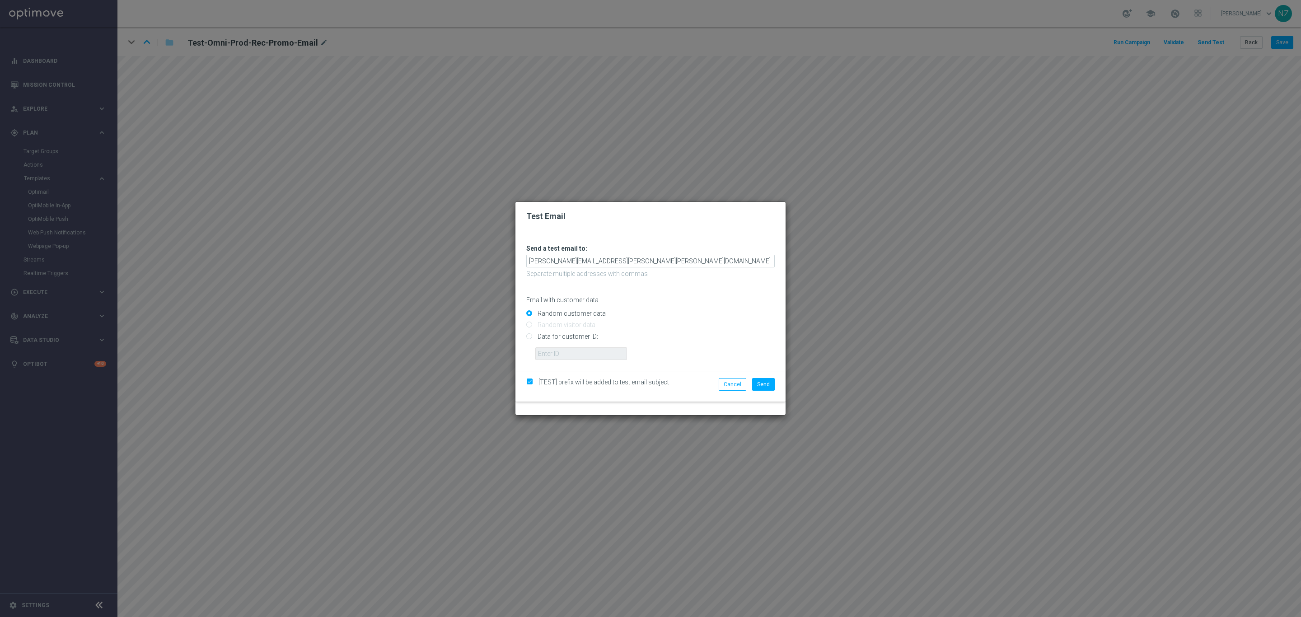
radio input "true"
click at [560, 358] on input "text" at bounding box center [581, 353] width 92 height 13
paste input "10000028274"
type input "10000028274"
click at [760, 385] on span "Send" at bounding box center [763, 384] width 13 height 6
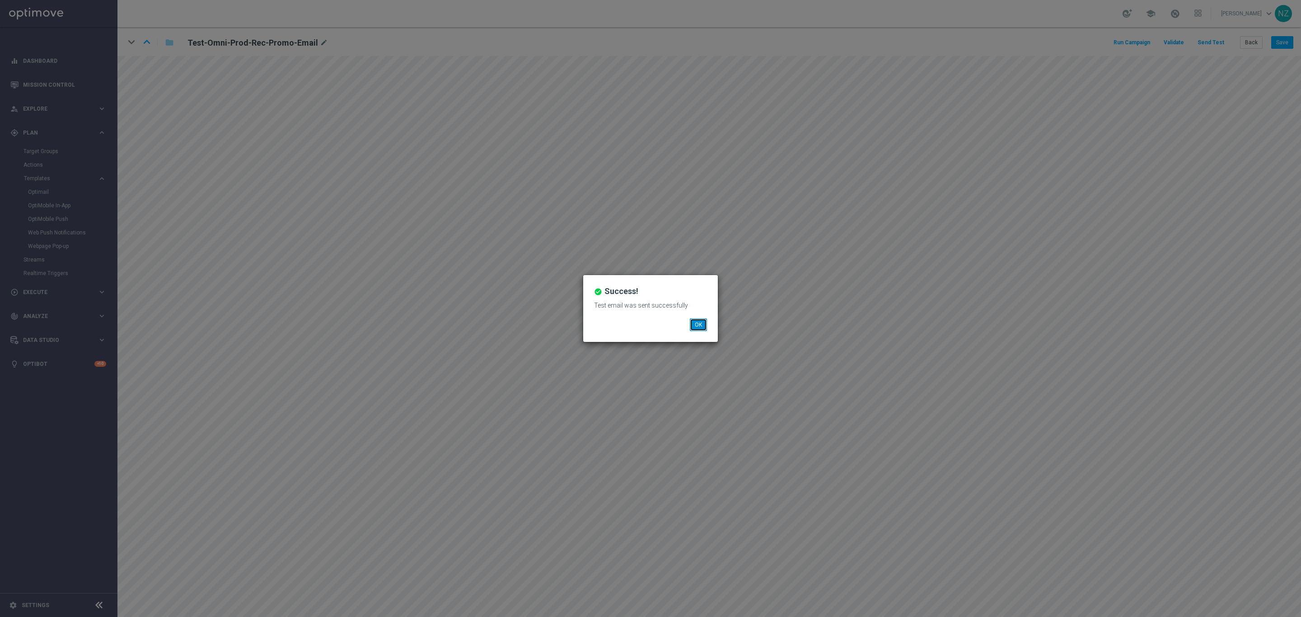
click at [693, 321] on button "OK" at bounding box center [698, 324] width 17 height 13
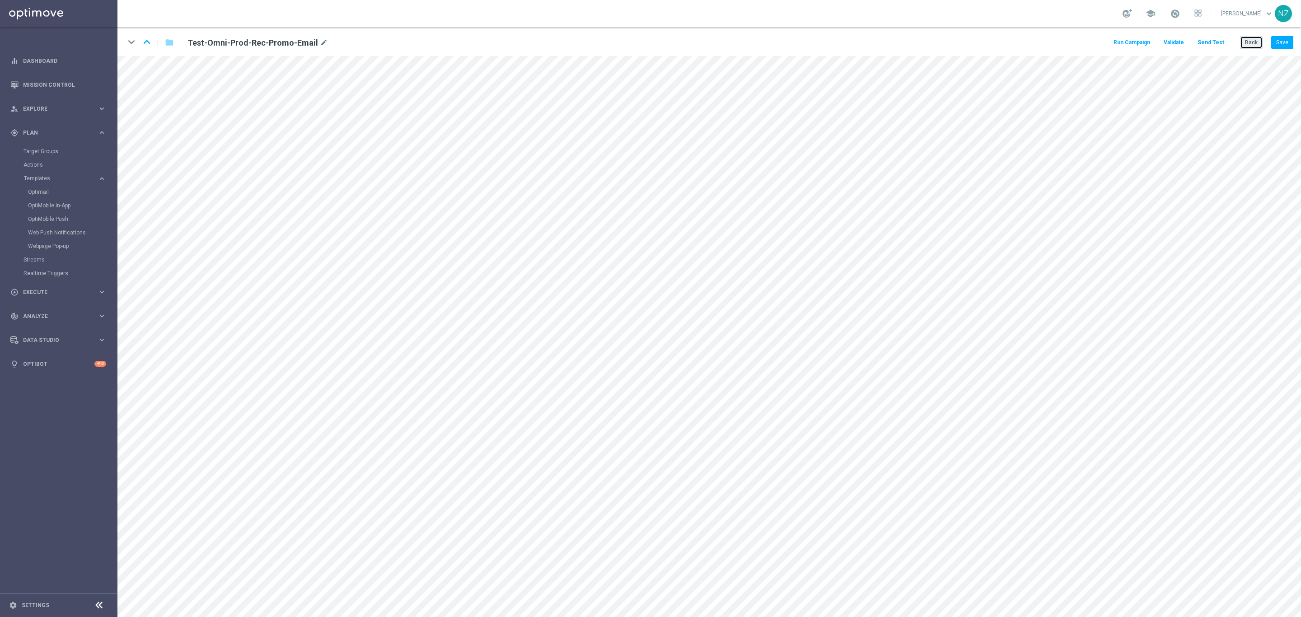
click at [1245, 39] on button "Back" at bounding box center [1251, 42] width 23 height 13
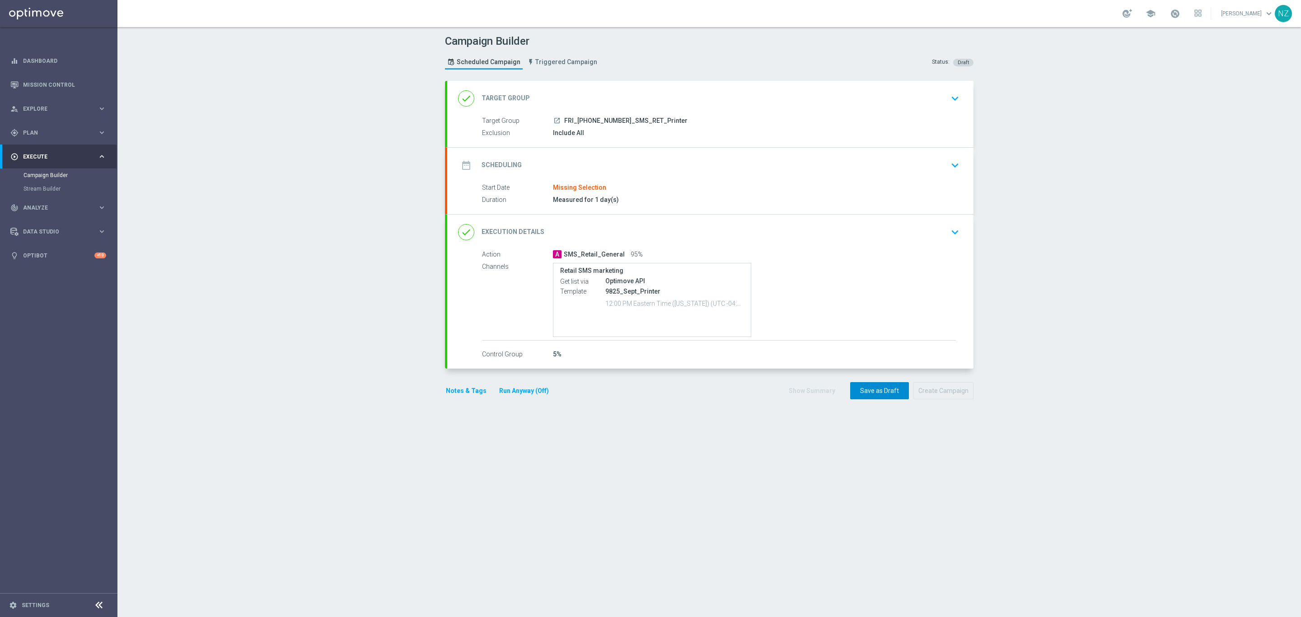
click at [894, 394] on button "Save as Draft" at bounding box center [879, 391] width 59 height 18
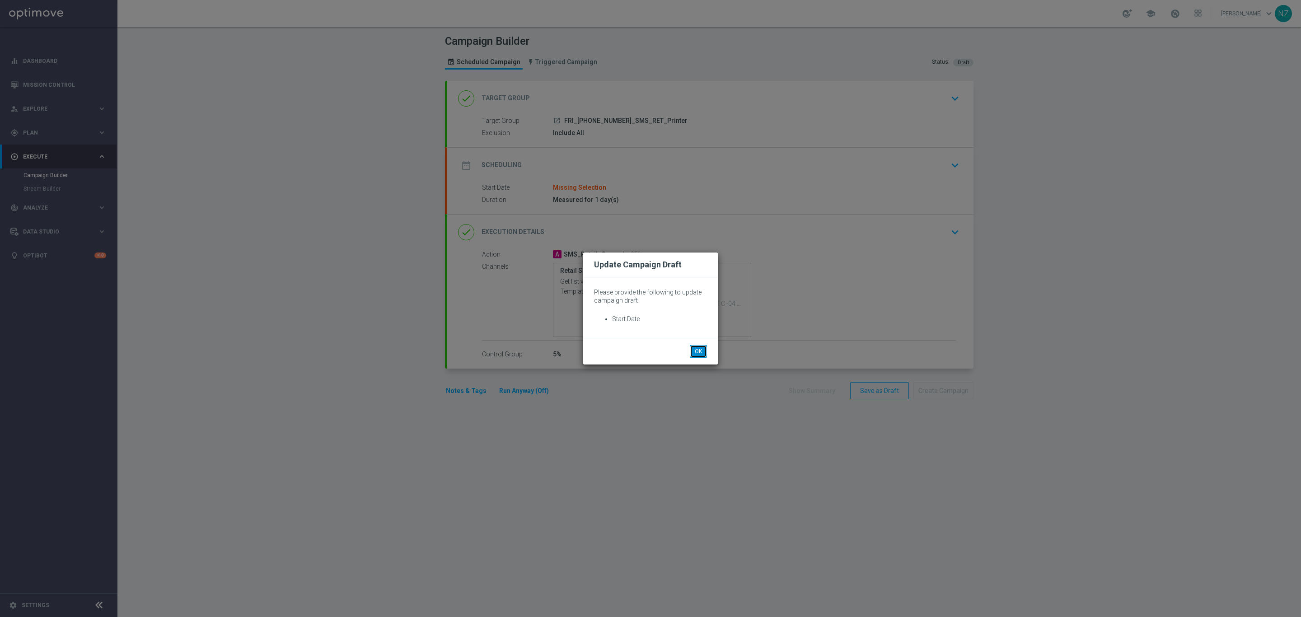
click at [696, 351] on button "OK" at bounding box center [698, 351] width 17 height 13
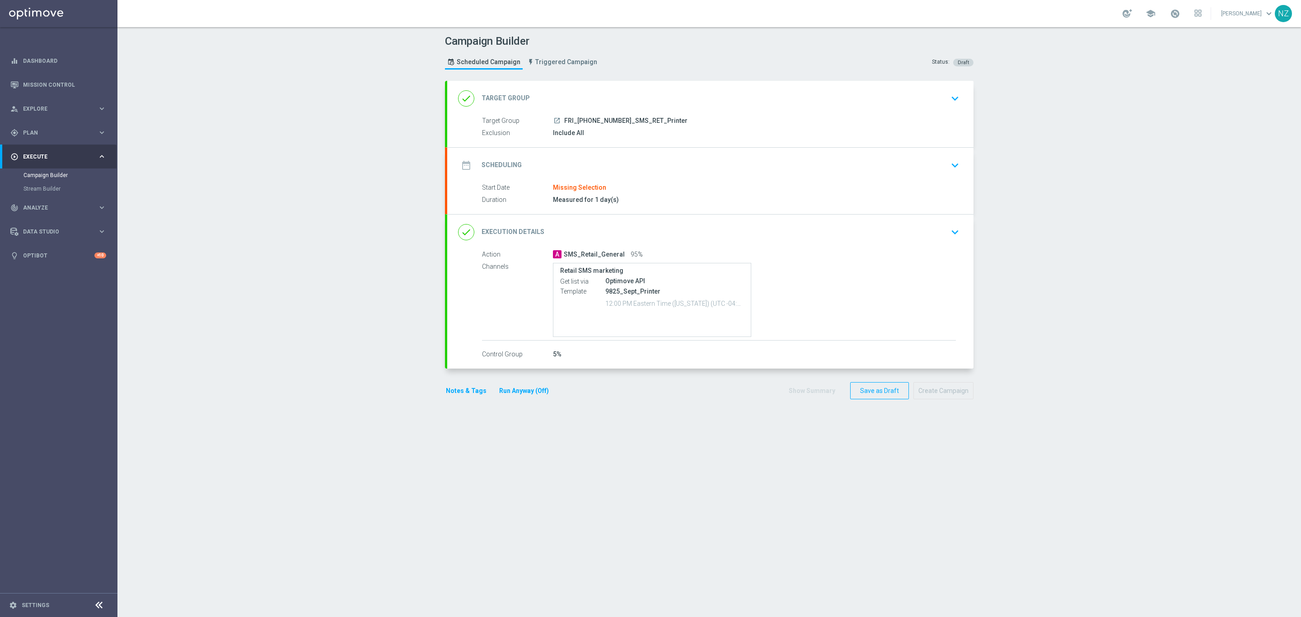
click at [949, 163] on icon "keyboard_arrow_down" at bounding box center [955, 166] width 14 height 14
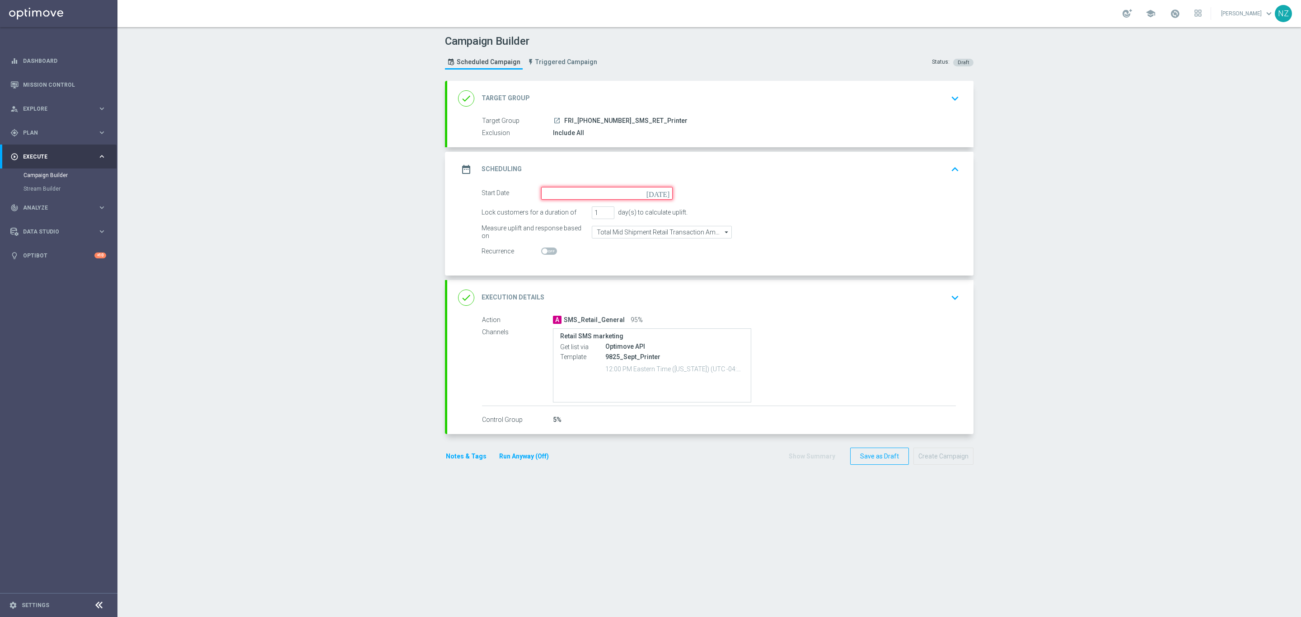
click at [608, 190] on input at bounding box center [606, 193] width 131 height 13
click at [637, 259] on span "13" at bounding box center [643, 258] width 14 height 14
type input "13 Sep 2025"
click at [858, 458] on button "Save as Draft" at bounding box center [879, 457] width 59 height 18
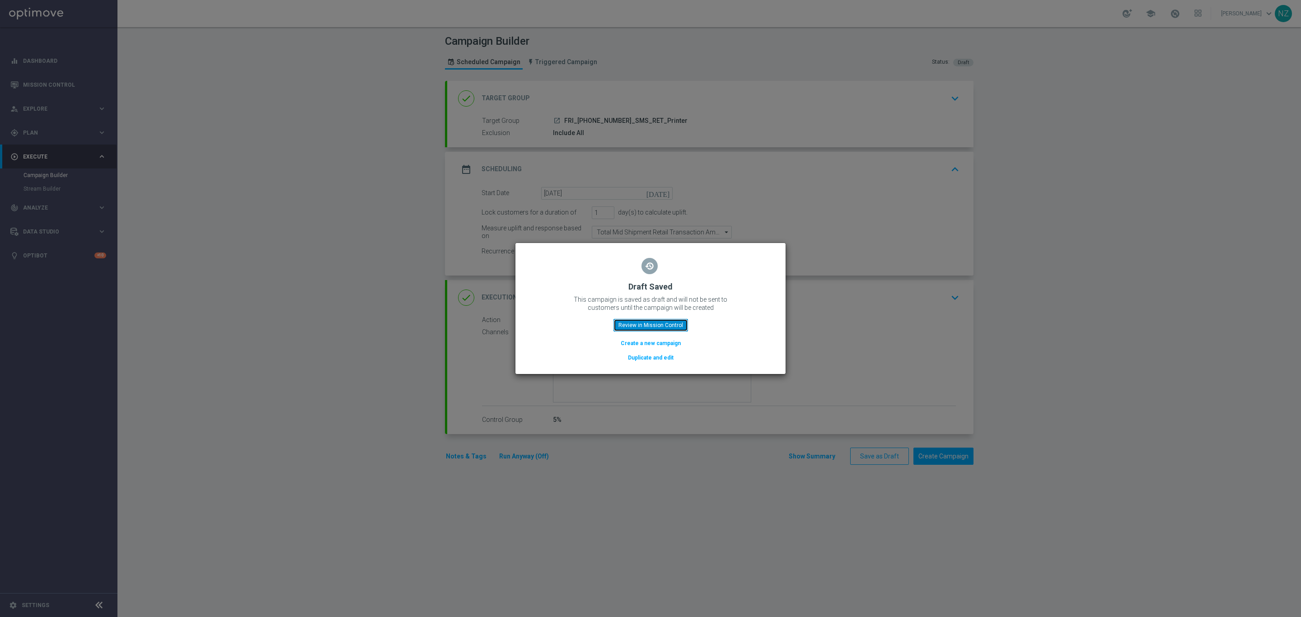
click at [659, 327] on button "Review in Mission Control" at bounding box center [650, 325] width 75 height 13
